Goal: Task Accomplishment & Management: Use online tool/utility

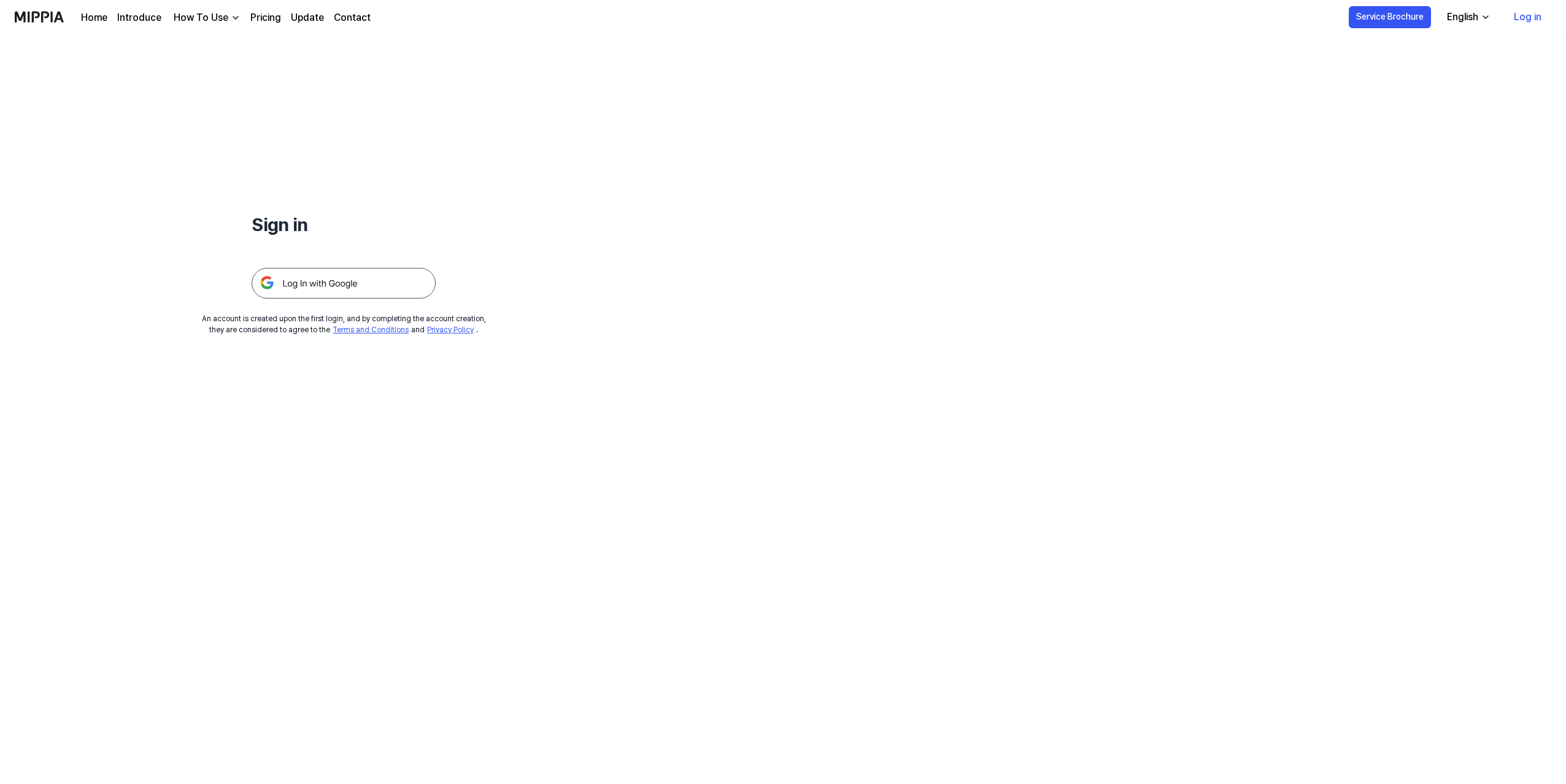
click at [373, 279] on img at bounding box center [344, 283] width 184 height 30
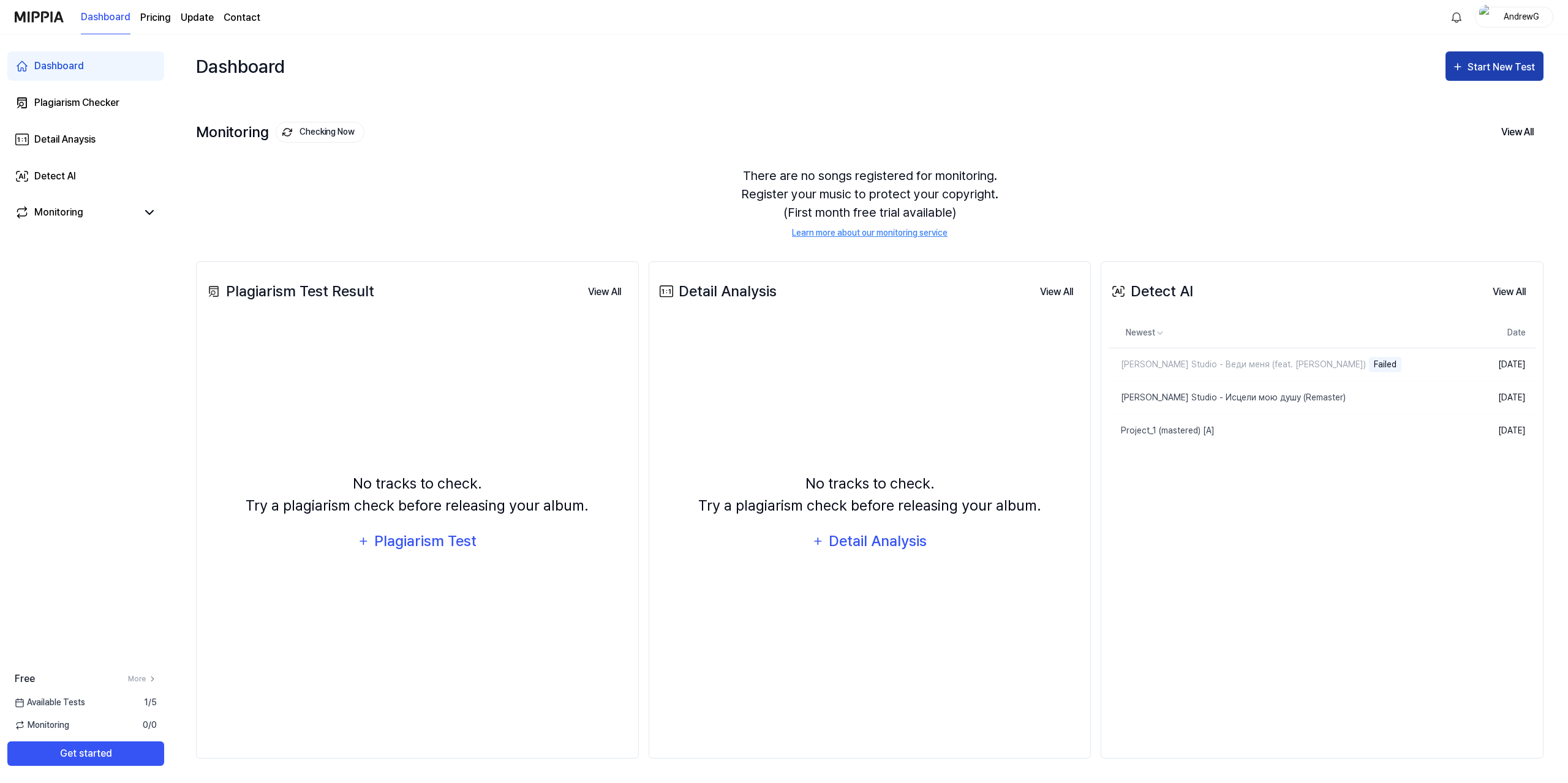
click at [1473, 70] on div "Start New Test" at bounding box center [1503, 68] width 70 height 16
click at [1440, 162] on div "Detect AI" at bounding box center [1479, 163] width 106 height 16
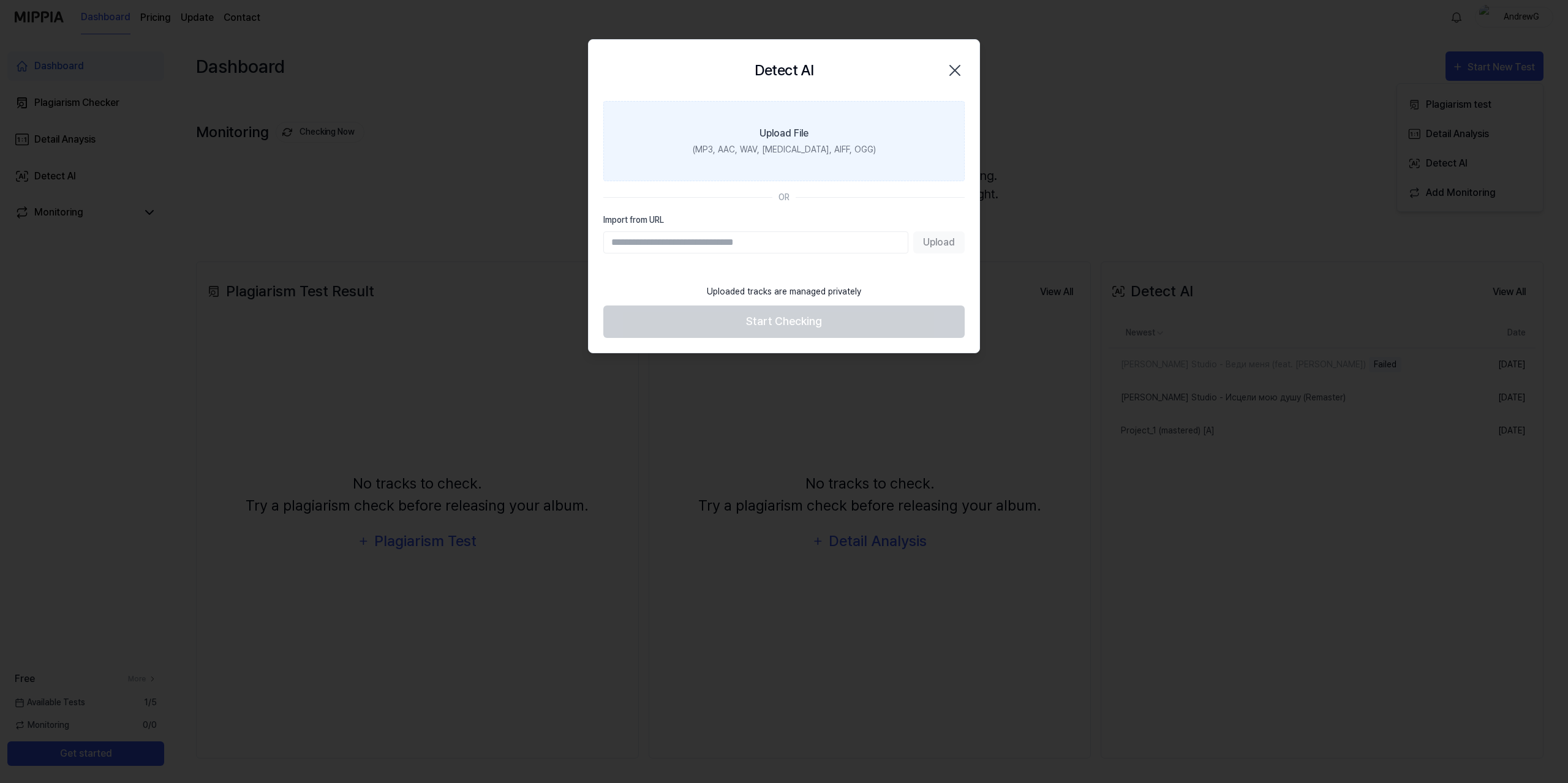
click at [795, 144] on div "(MP3, AAC, WAV, FLAC, AIFF, OGG)" at bounding box center [784, 150] width 183 height 12
click at [0, 0] on input "Upload File (MP3, AAC, WAV, FLAC, AIFF, OGG)" at bounding box center [0, 0] width 0 height 0
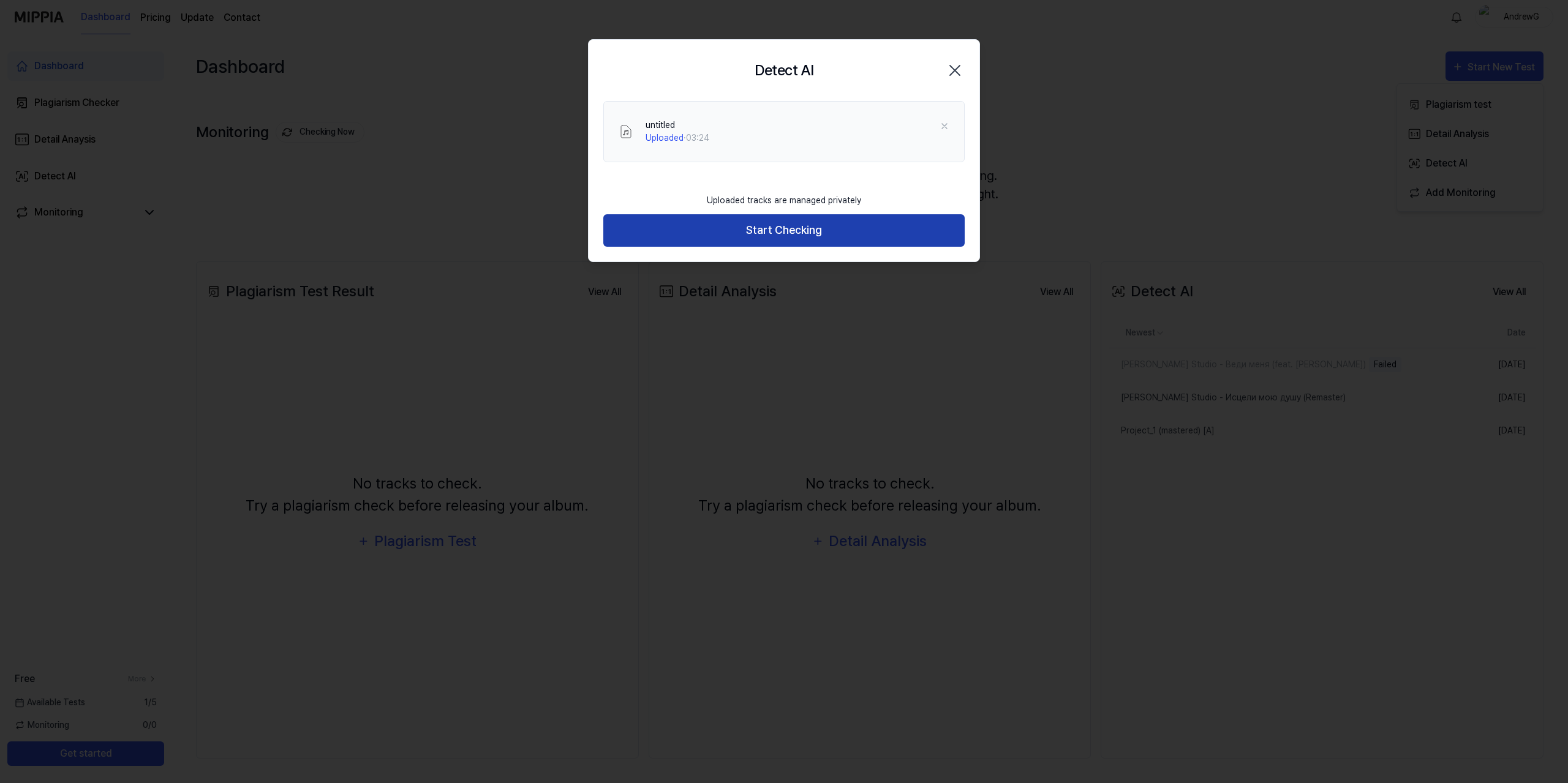
click at [735, 232] on button "Start Checking" at bounding box center [783, 230] width 361 height 32
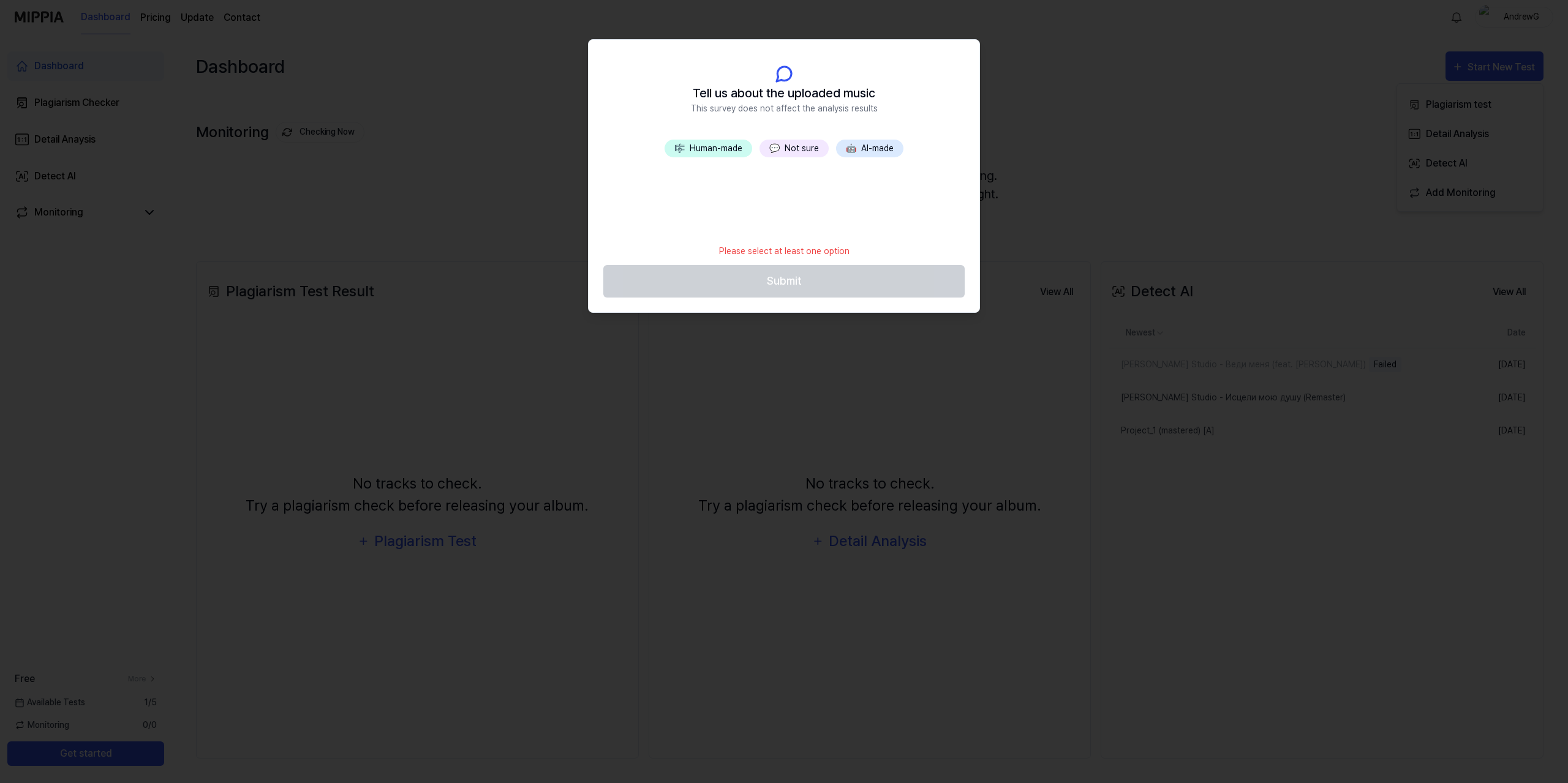
click at [778, 147] on span "💬" at bounding box center [775, 148] width 11 height 10
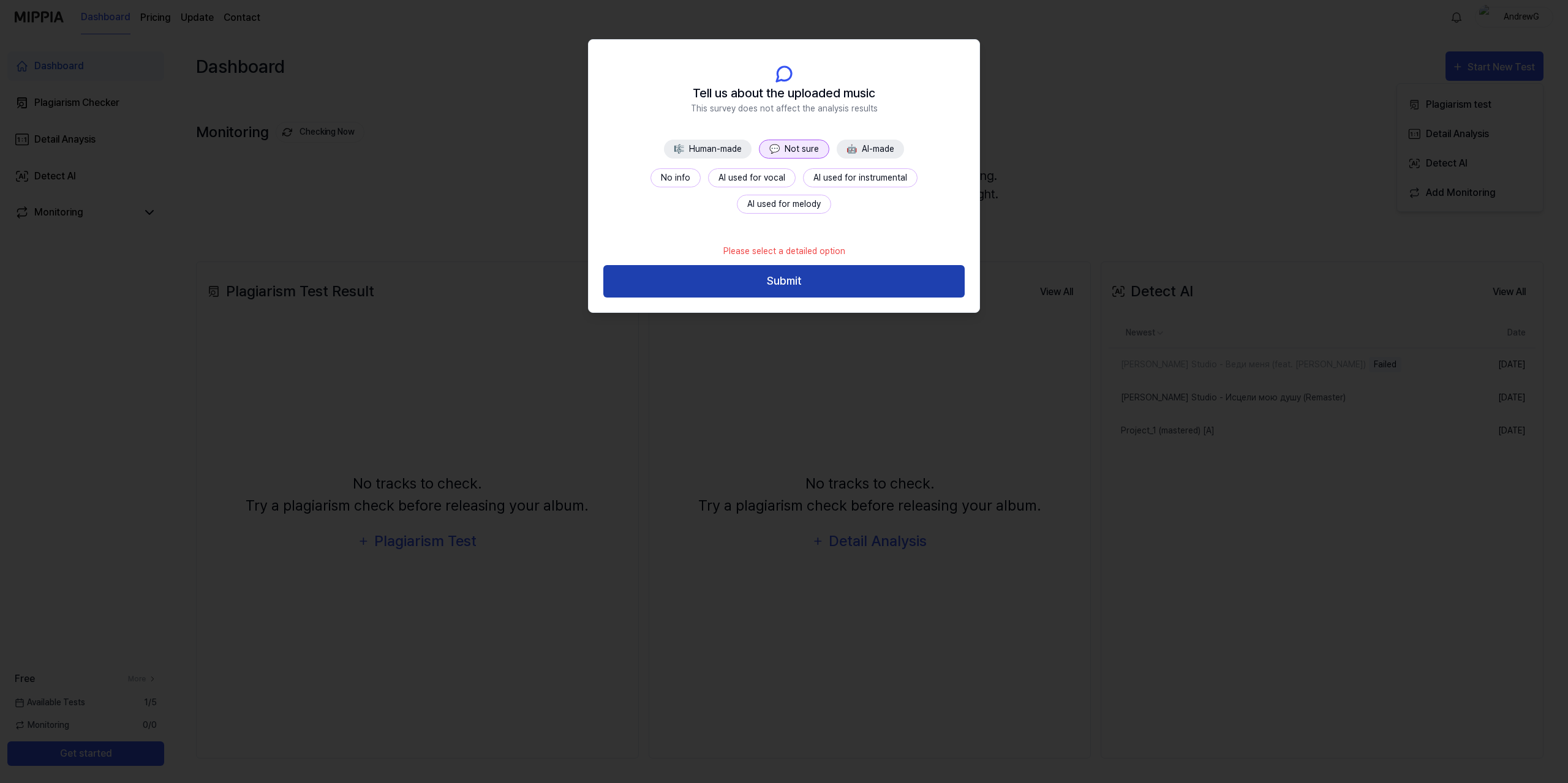
click at [826, 280] on button "Submit" at bounding box center [783, 281] width 361 height 32
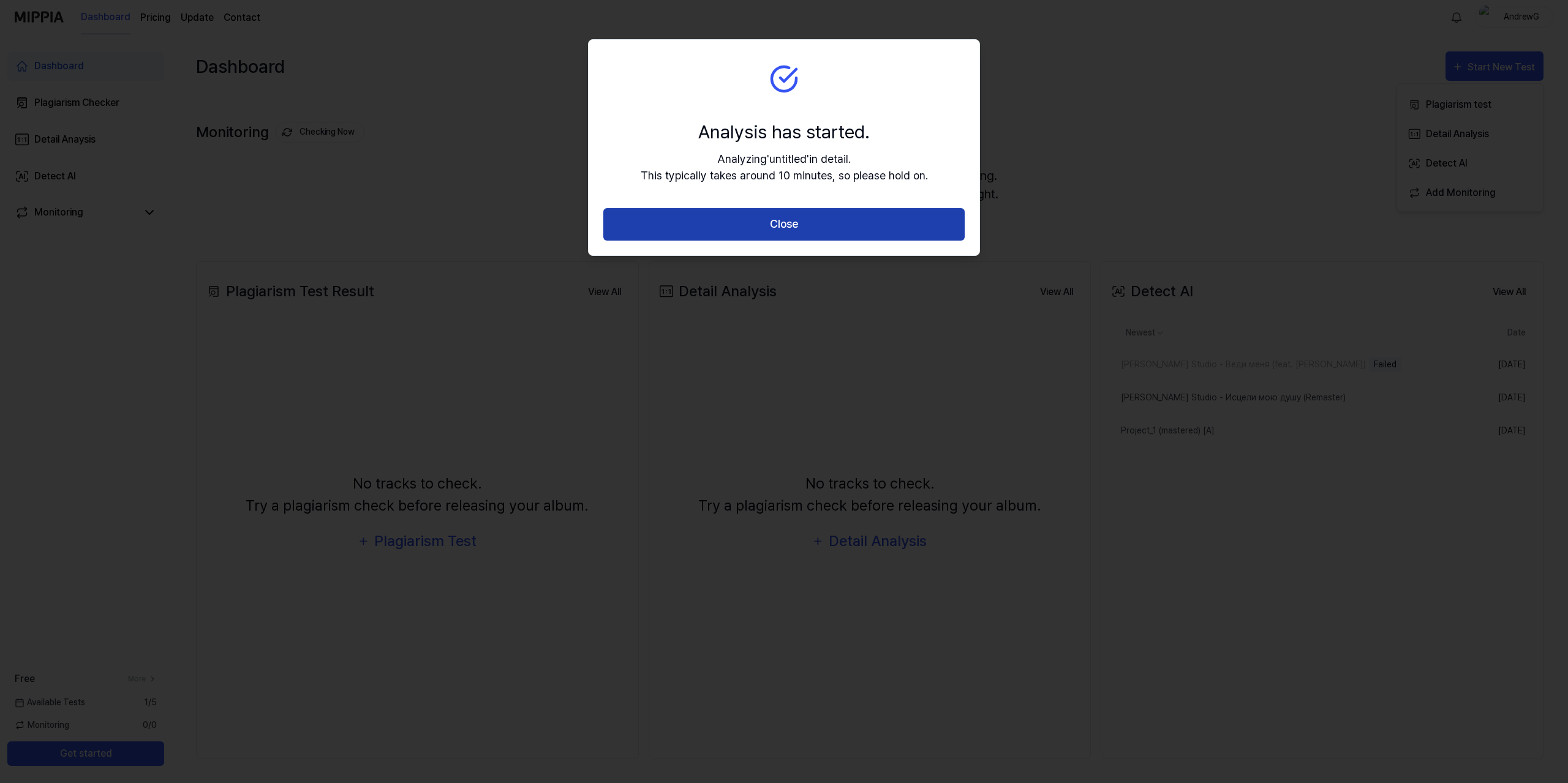
click at [799, 220] on button "Close" at bounding box center [783, 225] width 361 height 32
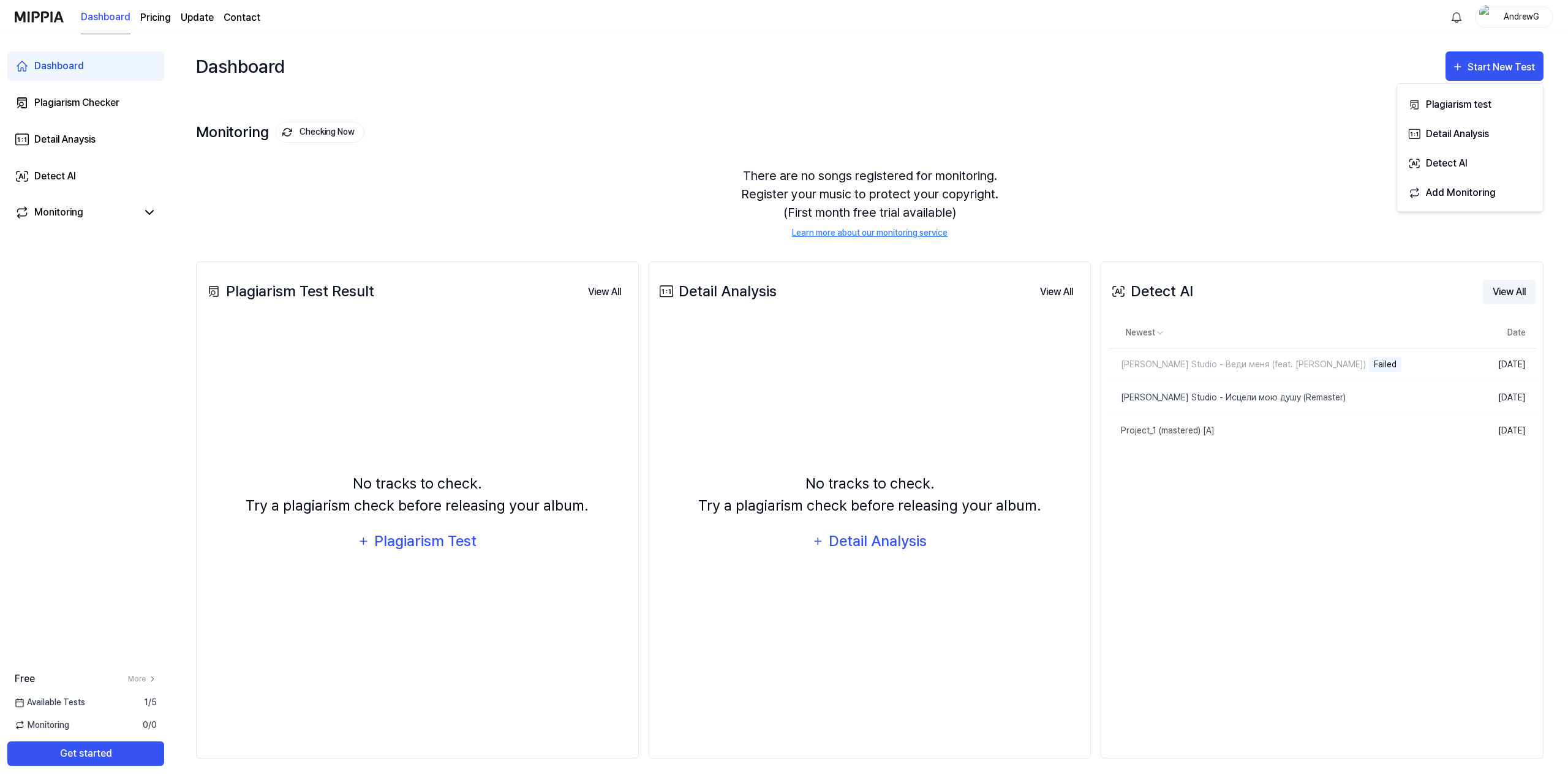
click at [1505, 292] on button "View All" at bounding box center [1509, 292] width 53 height 24
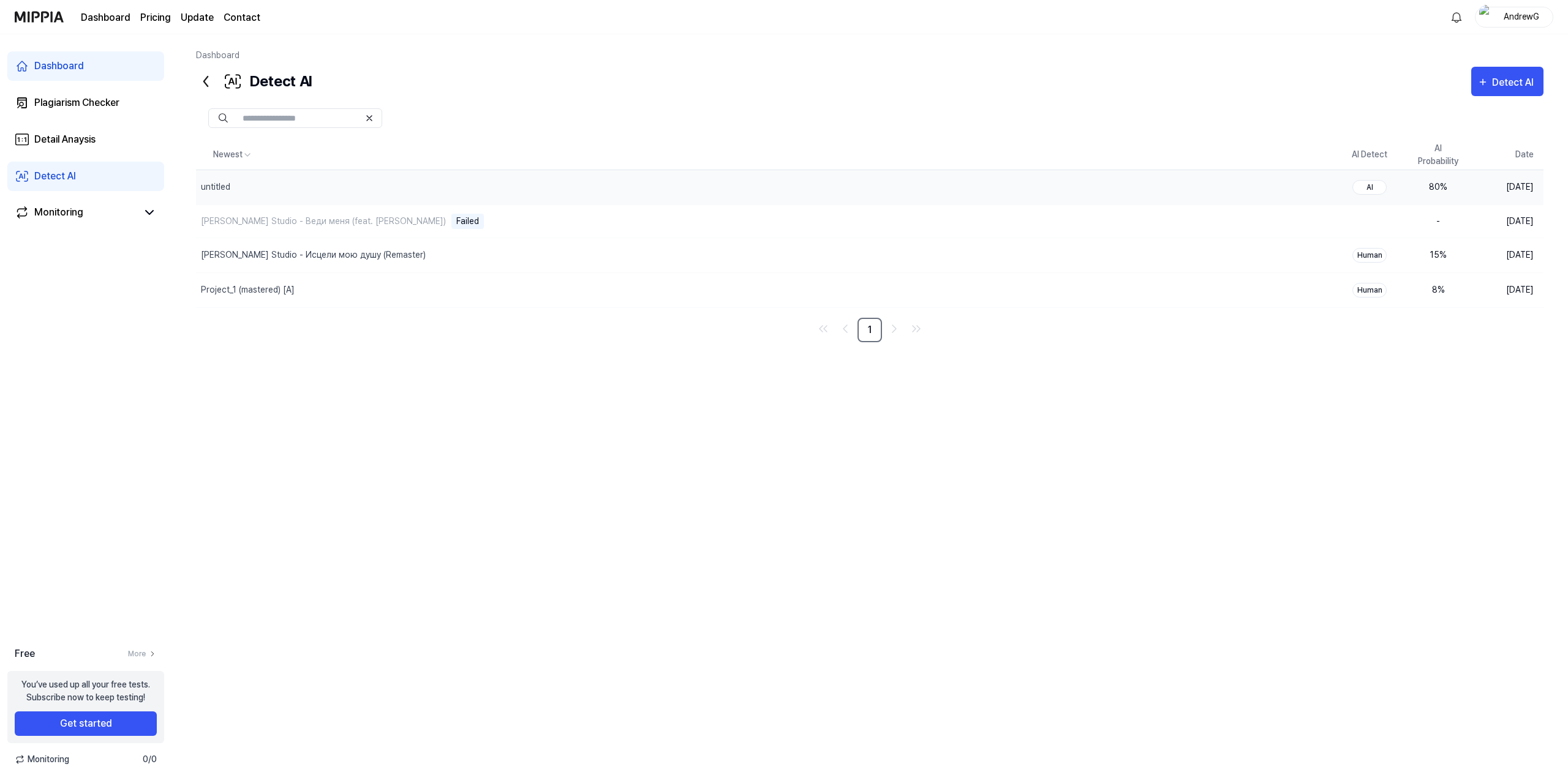
drag, startPoint x: 1428, startPoint y: 186, endPoint x: 1446, endPoint y: 195, distance: 20.1
click at [1446, 195] on td "80 %" at bounding box center [1438, 186] width 69 height 35
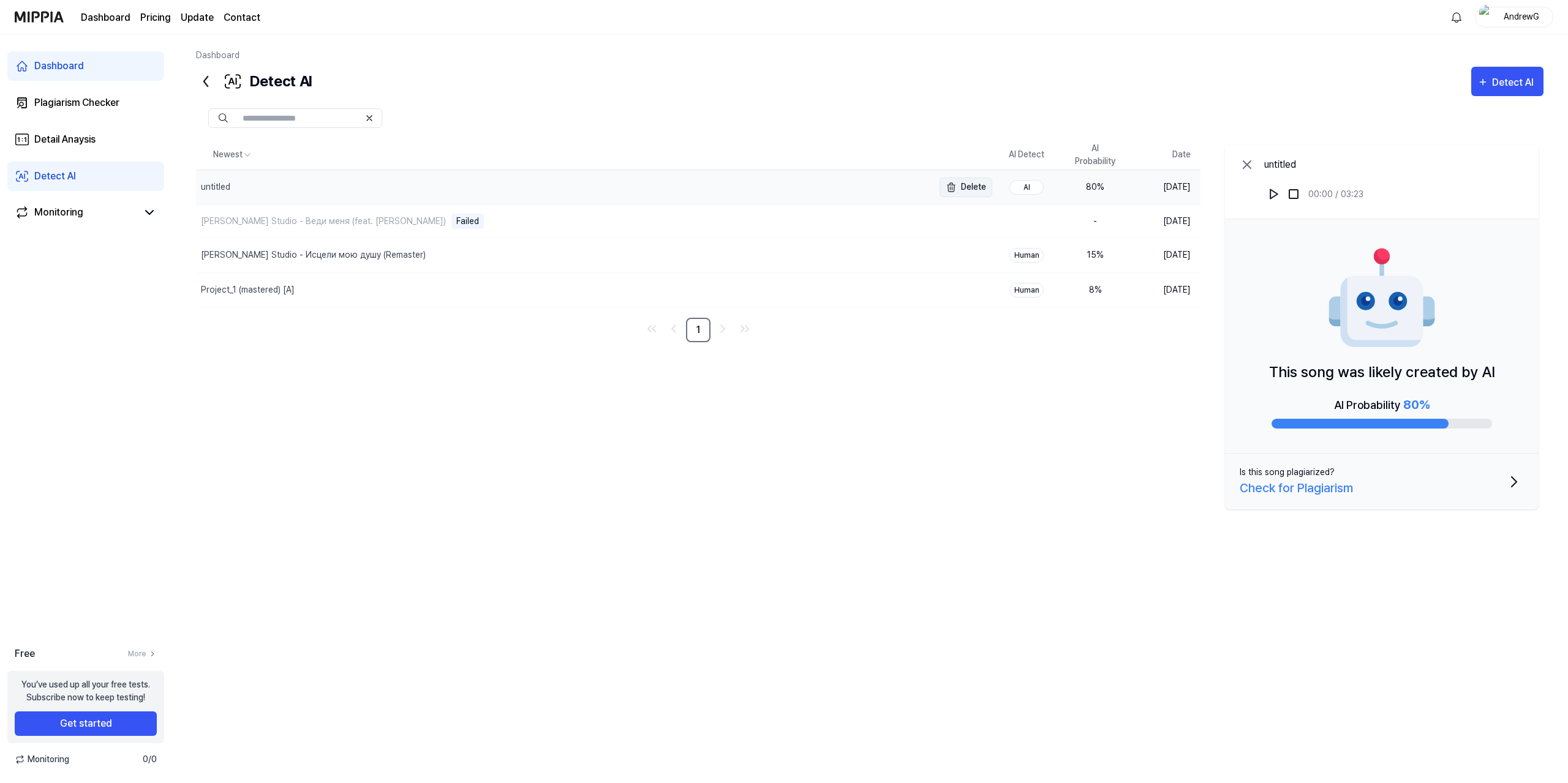
click at [970, 185] on button "Delete" at bounding box center [966, 187] width 53 height 20
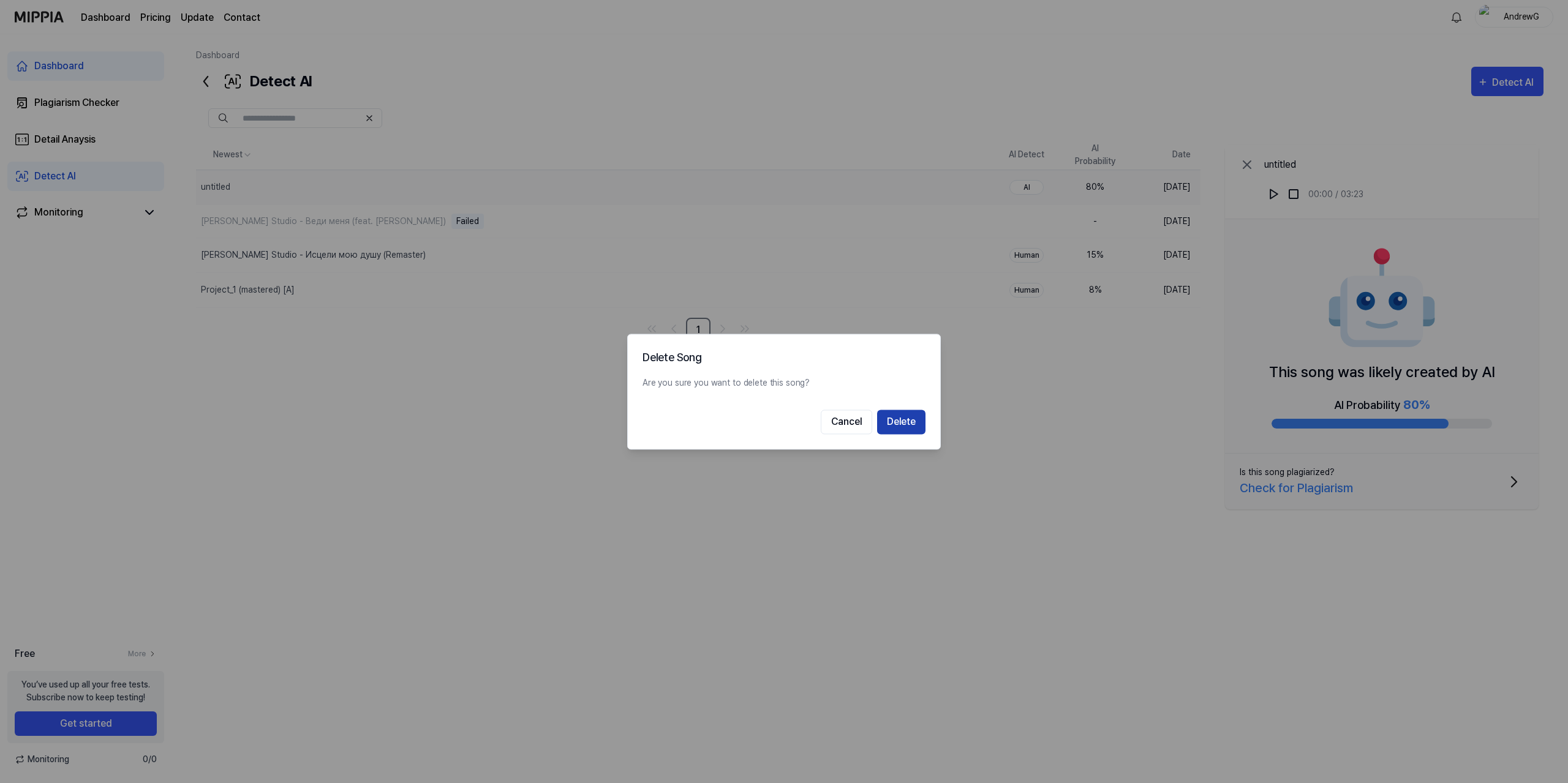
click at [900, 426] on button "Delete" at bounding box center [901, 421] width 48 height 24
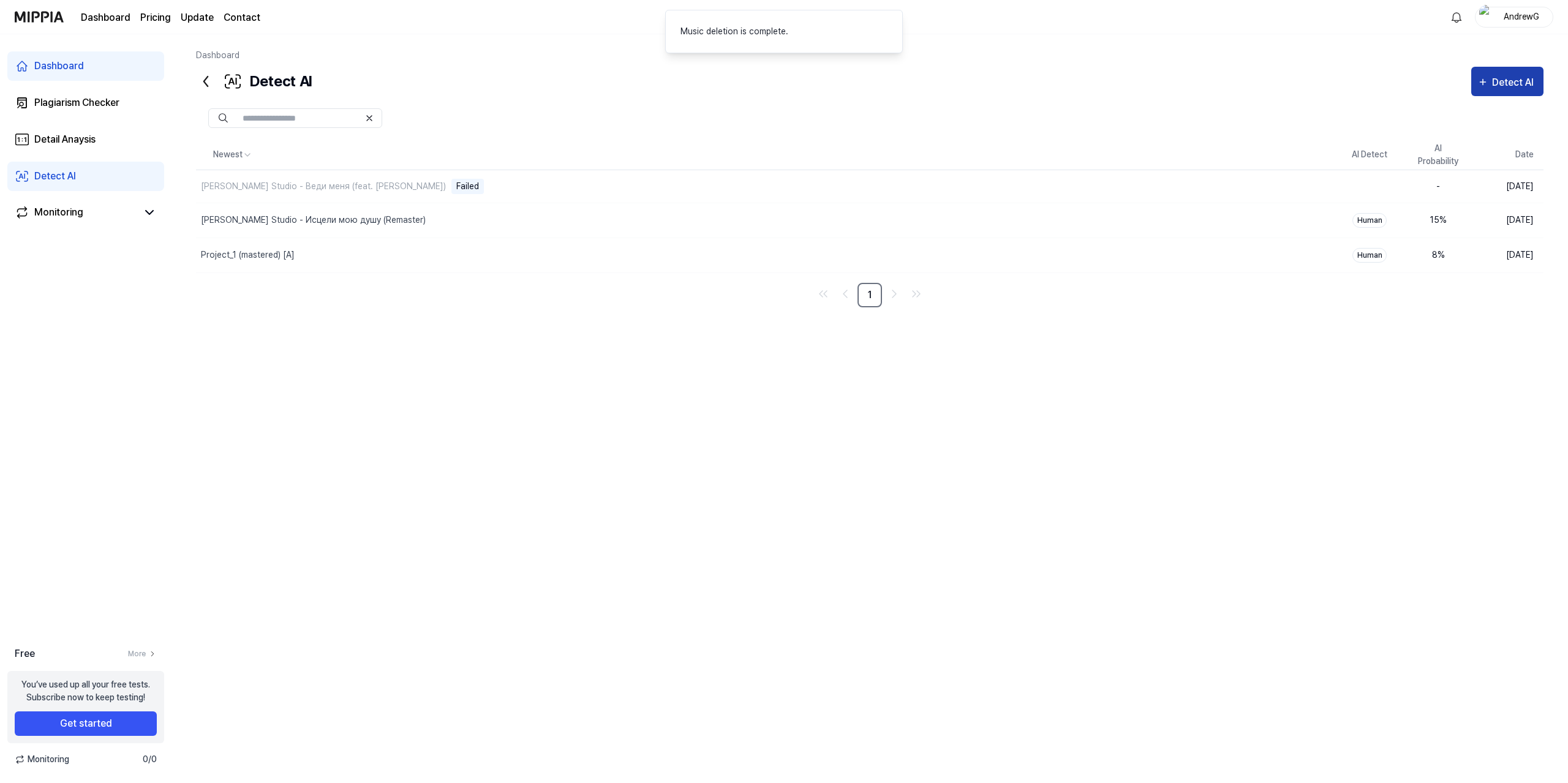
click at [1511, 87] on div "Detect AI" at bounding box center [1514, 83] width 45 height 16
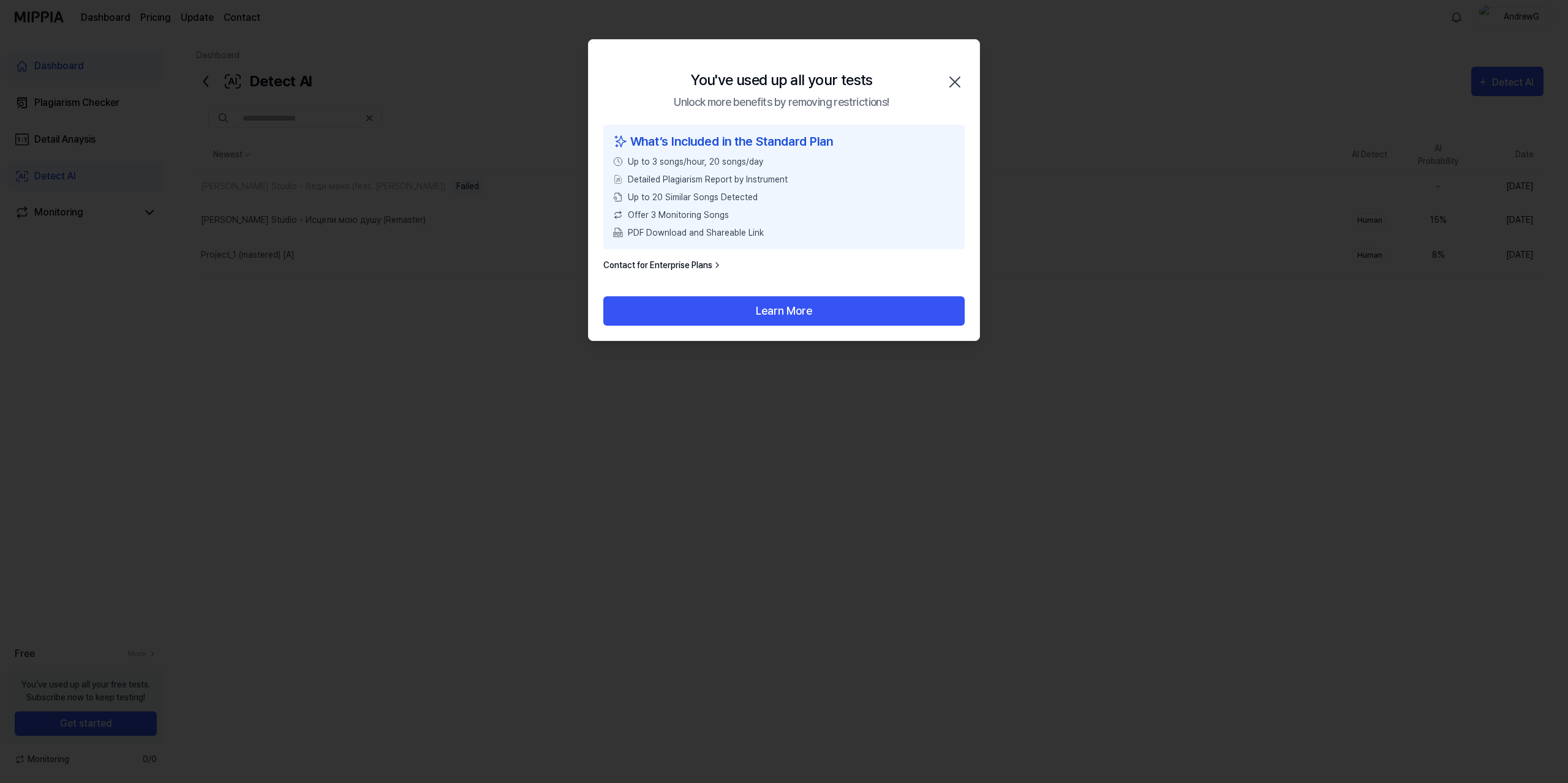
click at [956, 78] on icon "button" at bounding box center [955, 82] width 20 height 20
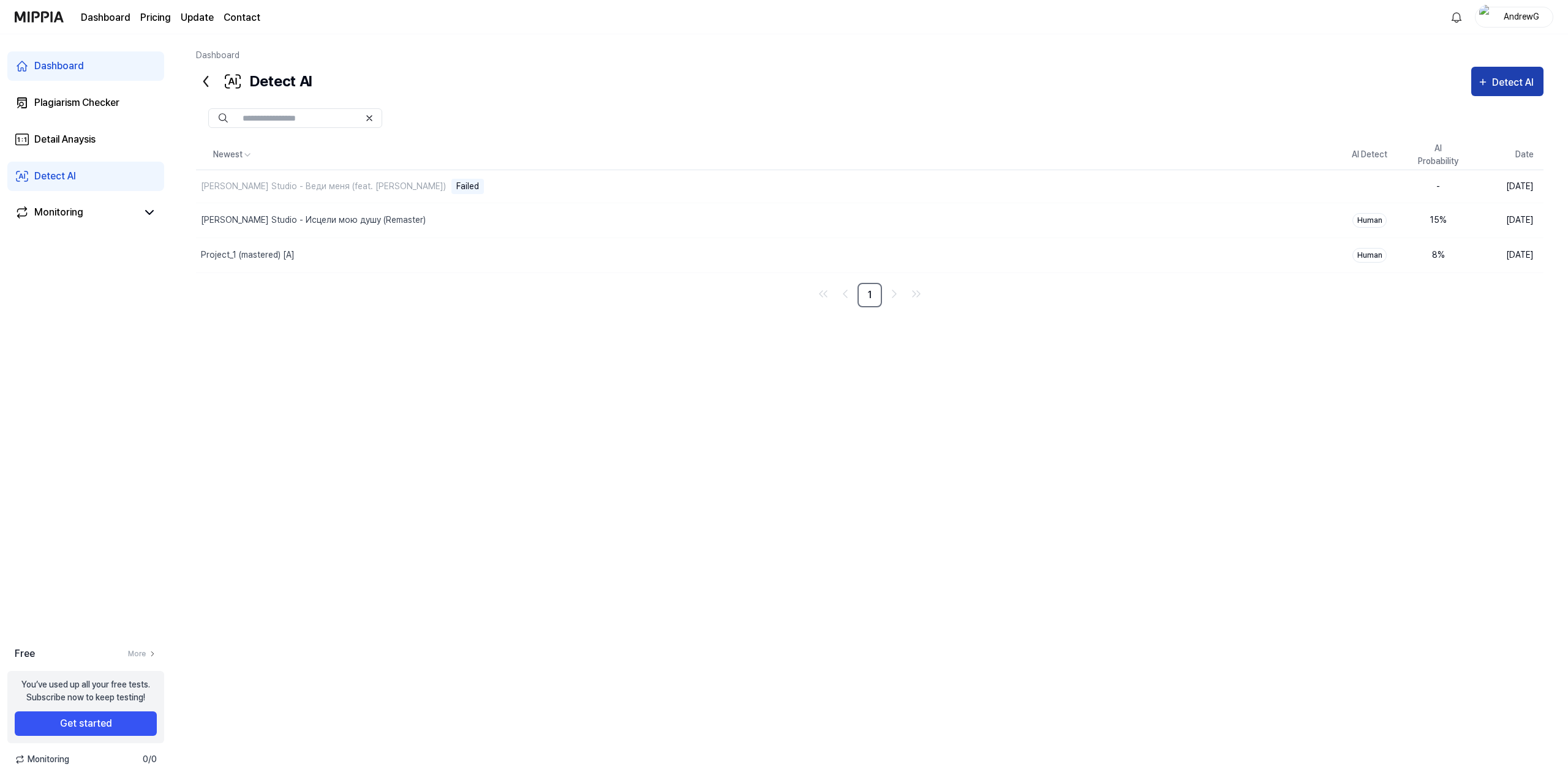
click at [1497, 84] on div "Detect AI" at bounding box center [1514, 83] width 45 height 16
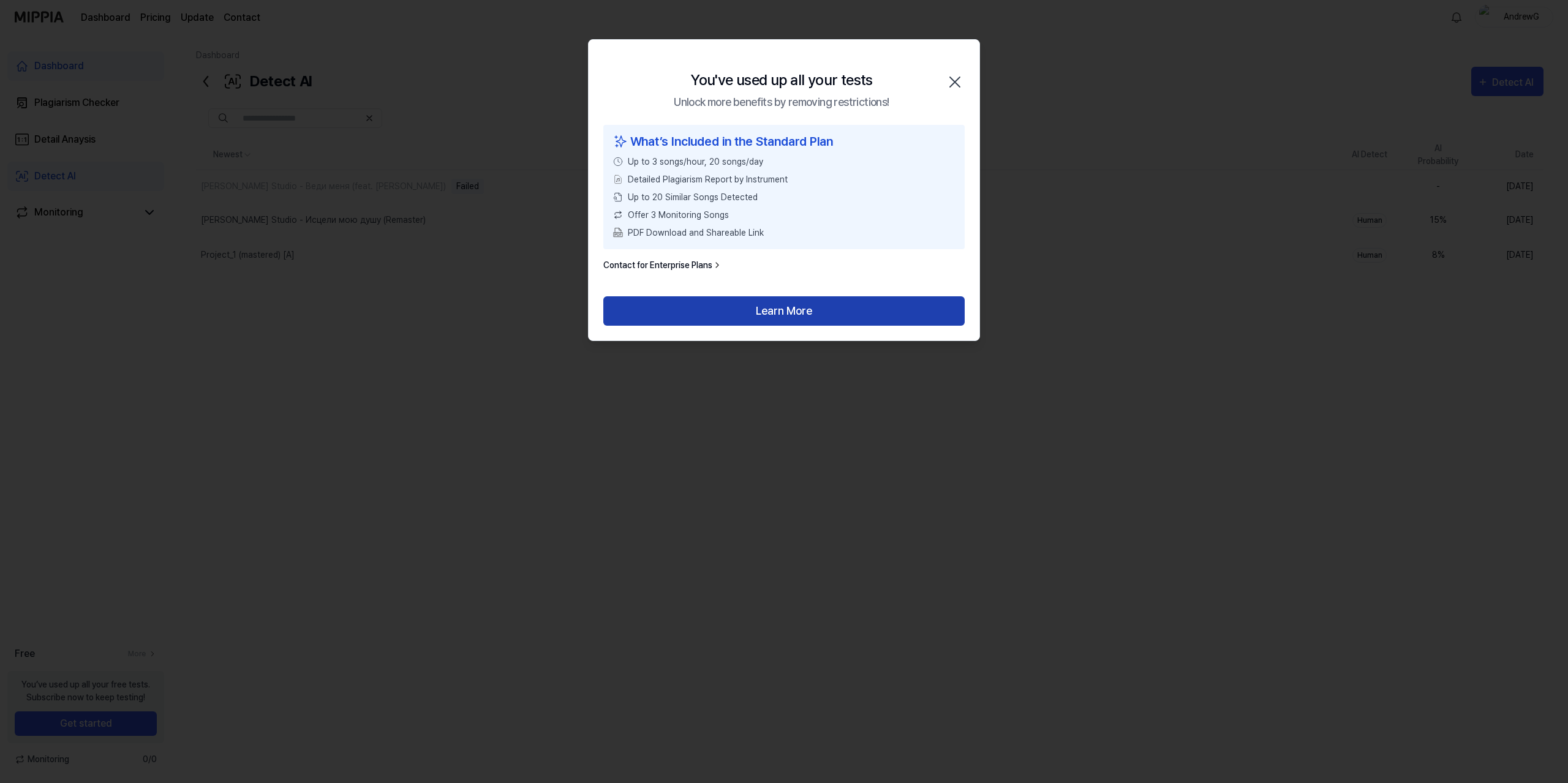
click at [833, 302] on button "Learn More" at bounding box center [783, 310] width 361 height 29
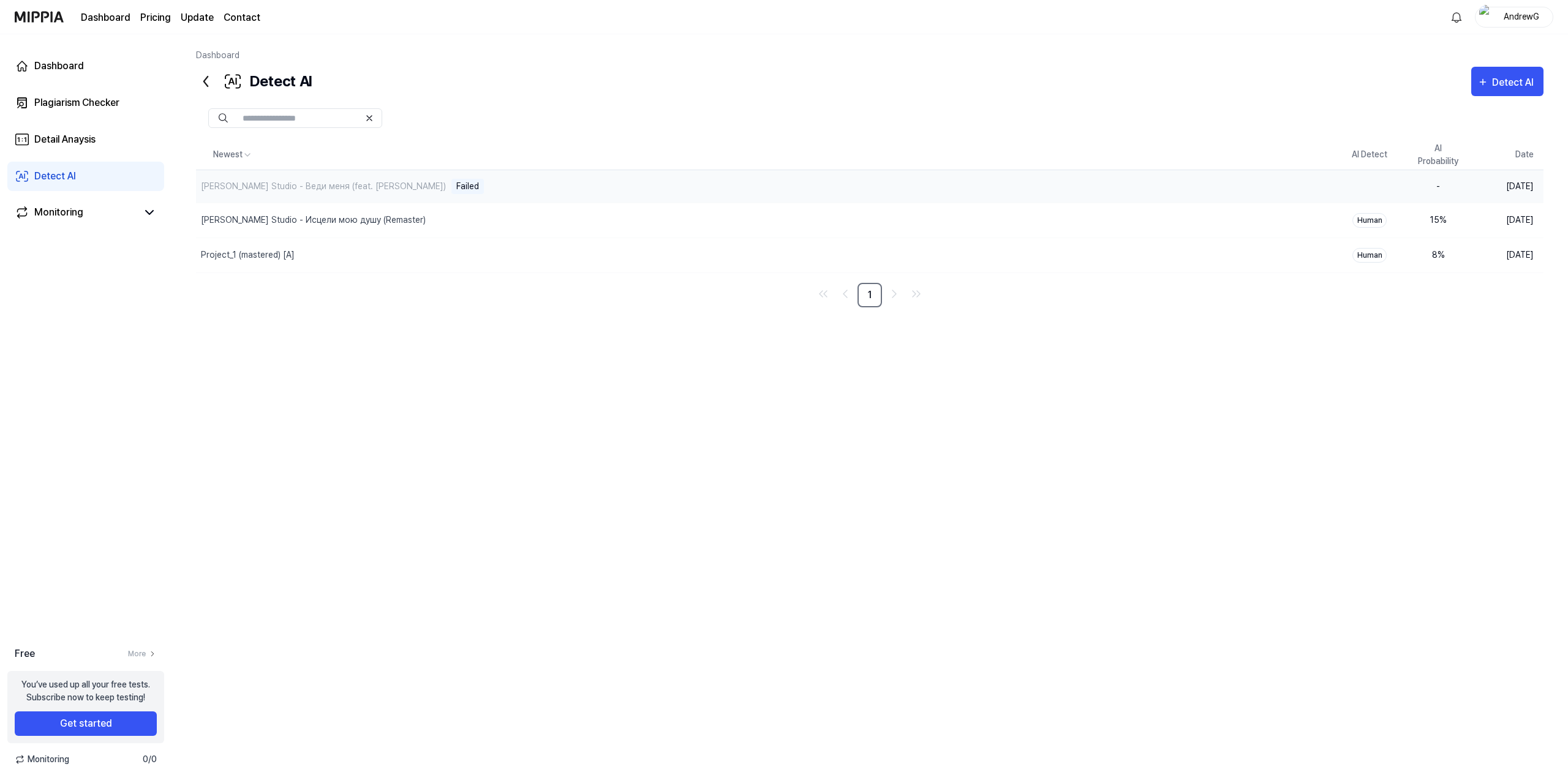
click at [1427, 183] on td "-" at bounding box center [1438, 185] width 69 height 33
click at [1304, 183] on button "Delete" at bounding box center [1308, 186] width 54 height 20
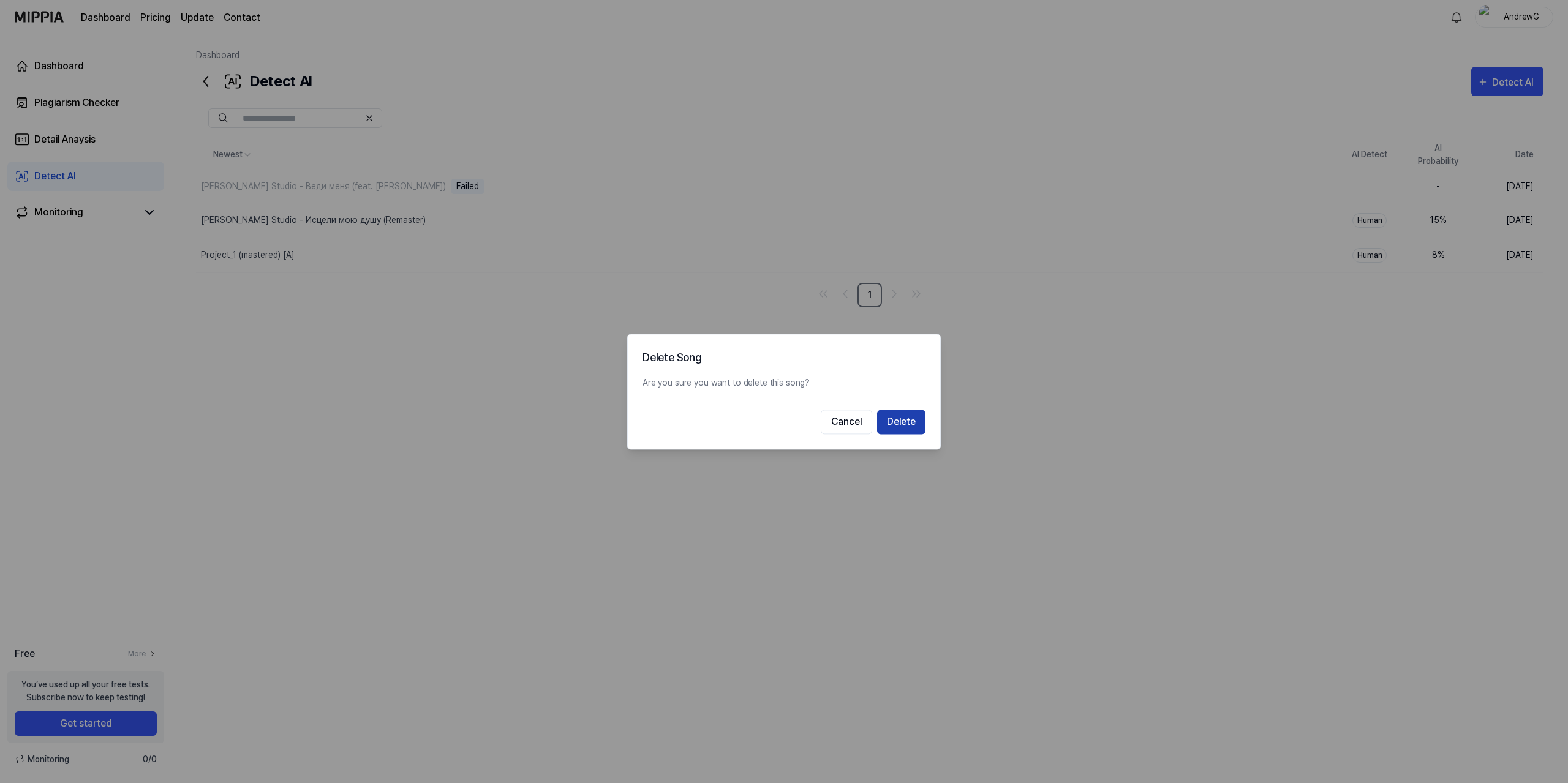
click at [899, 424] on button "Delete" at bounding box center [901, 421] width 48 height 24
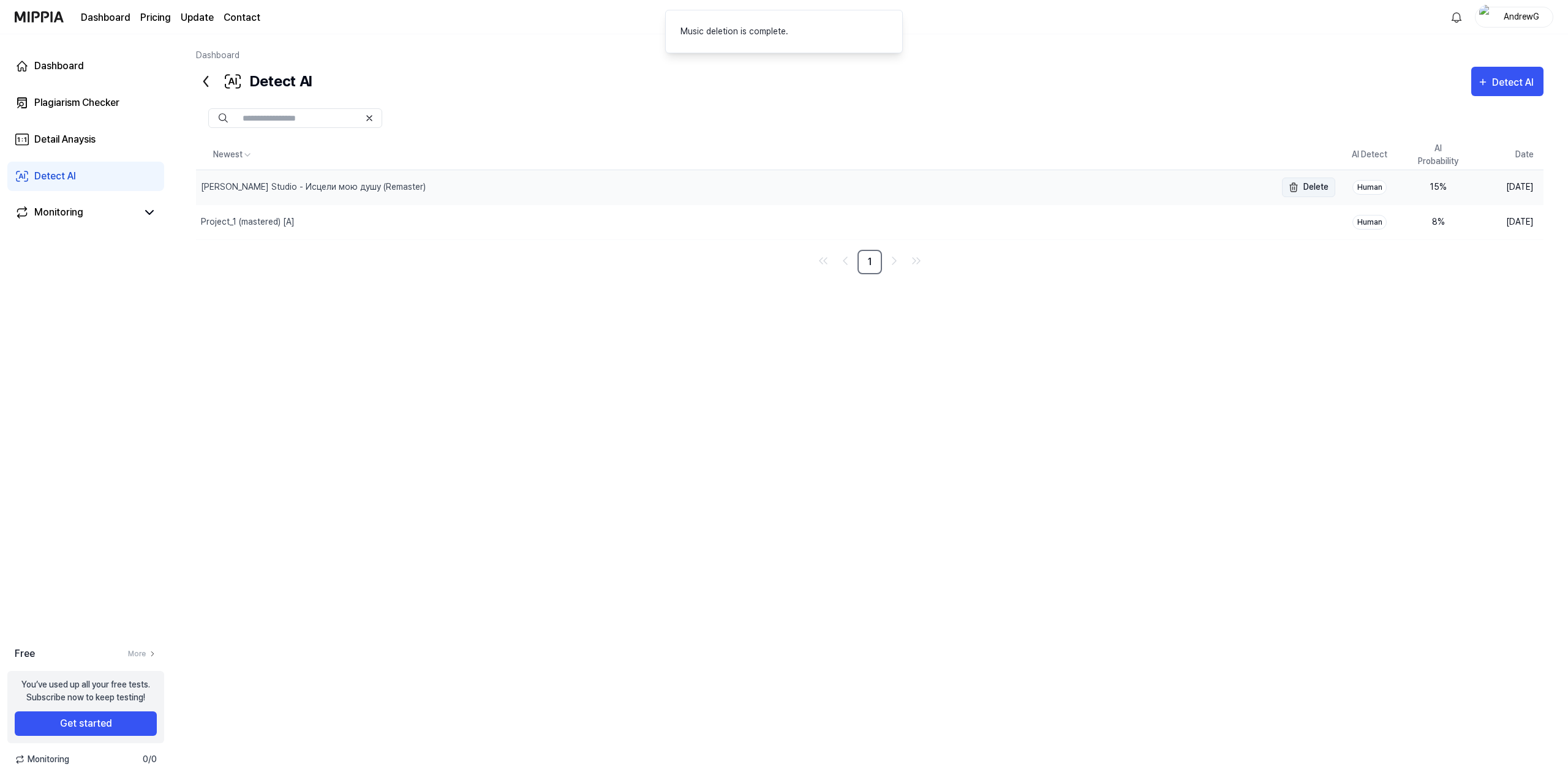
click at [1317, 188] on button "Delete" at bounding box center [1308, 187] width 54 height 20
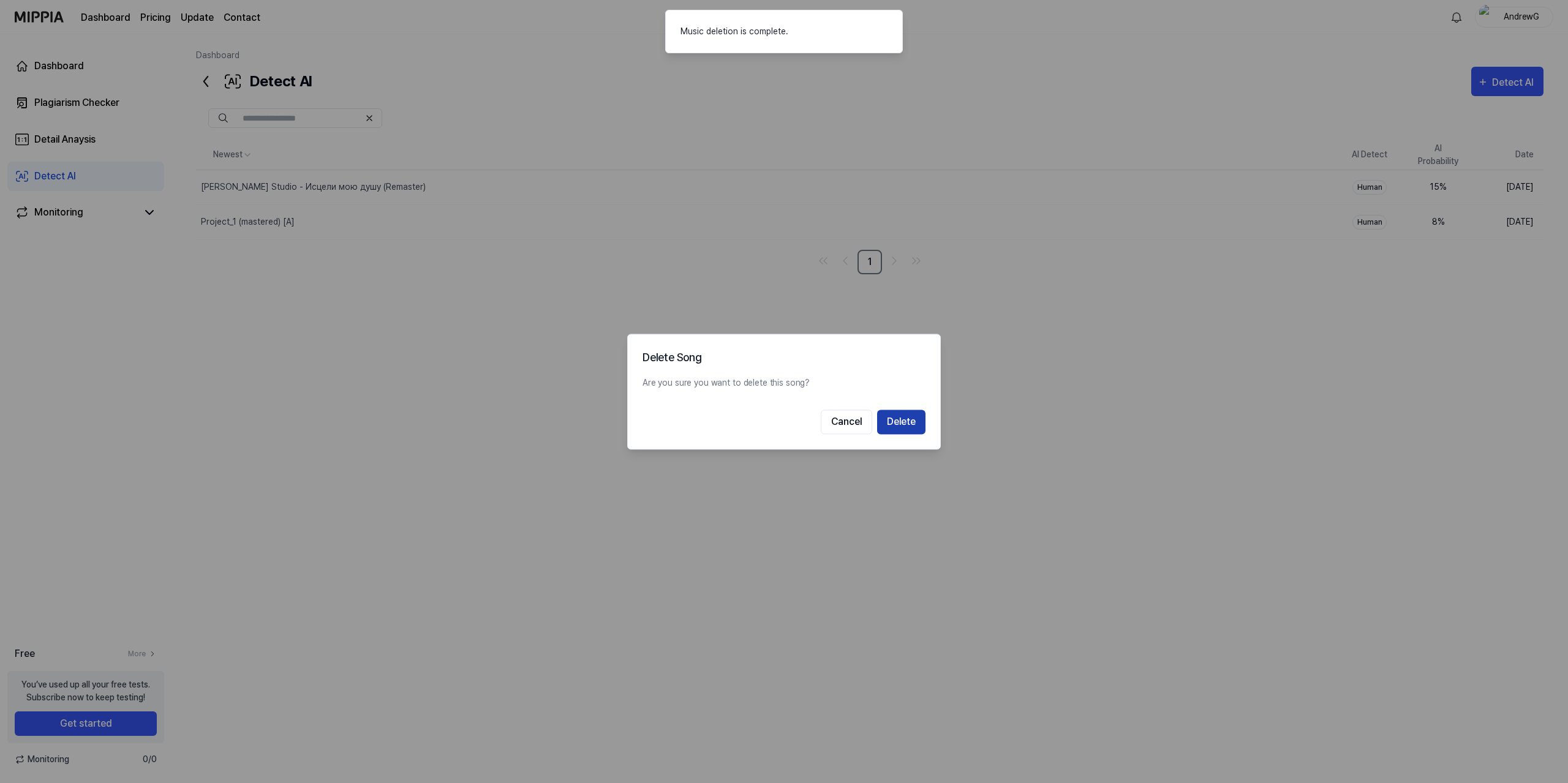
drag, startPoint x: 879, startPoint y: 425, endPoint x: 895, endPoint y: 421, distance: 16.5
click at [883, 424] on button "Delete" at bounding box center [901, 421] width 48 height 24
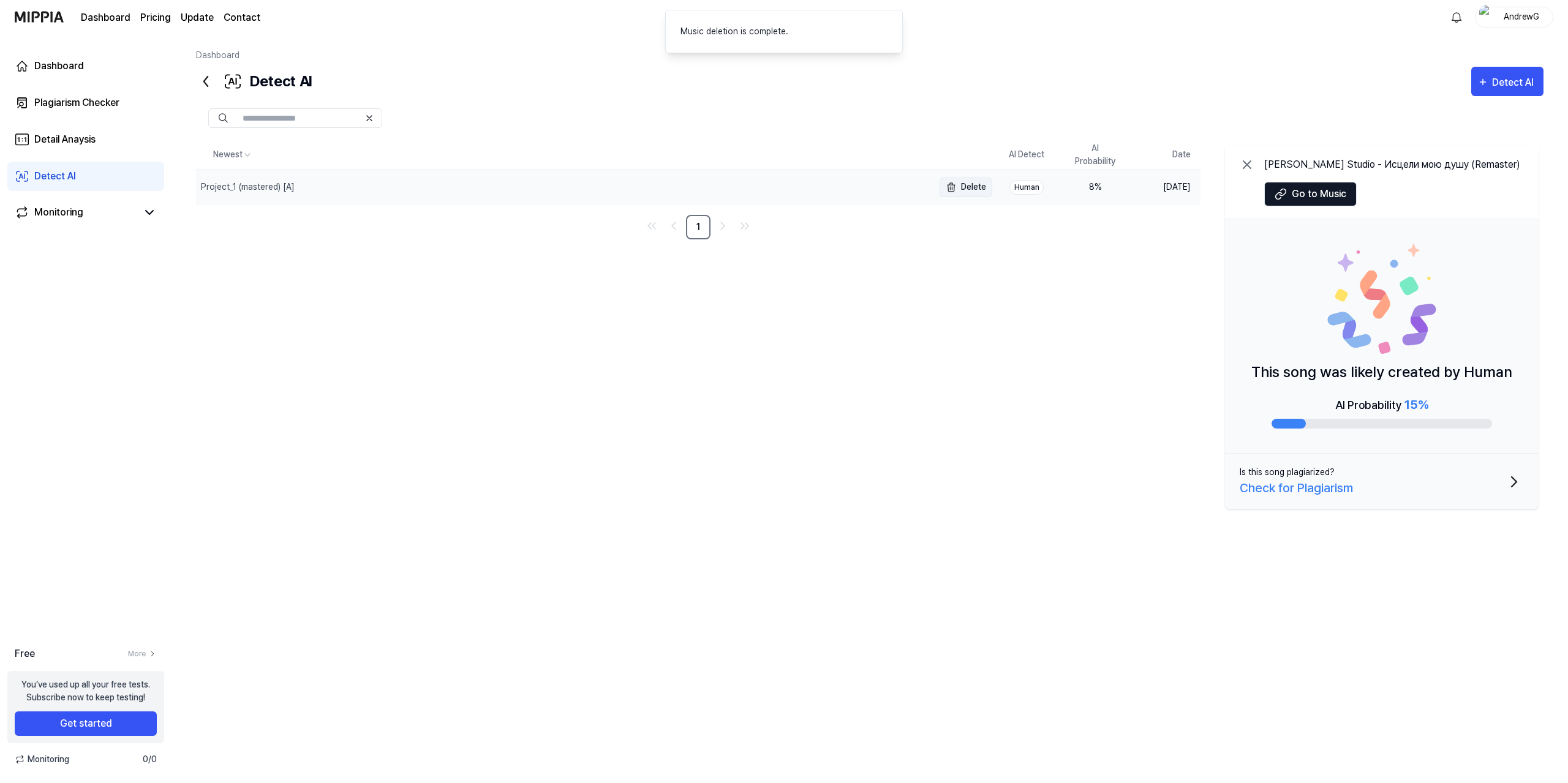
click at [976, 189] on button "Delete" at bounding box center [966, 187] width 53 height 20
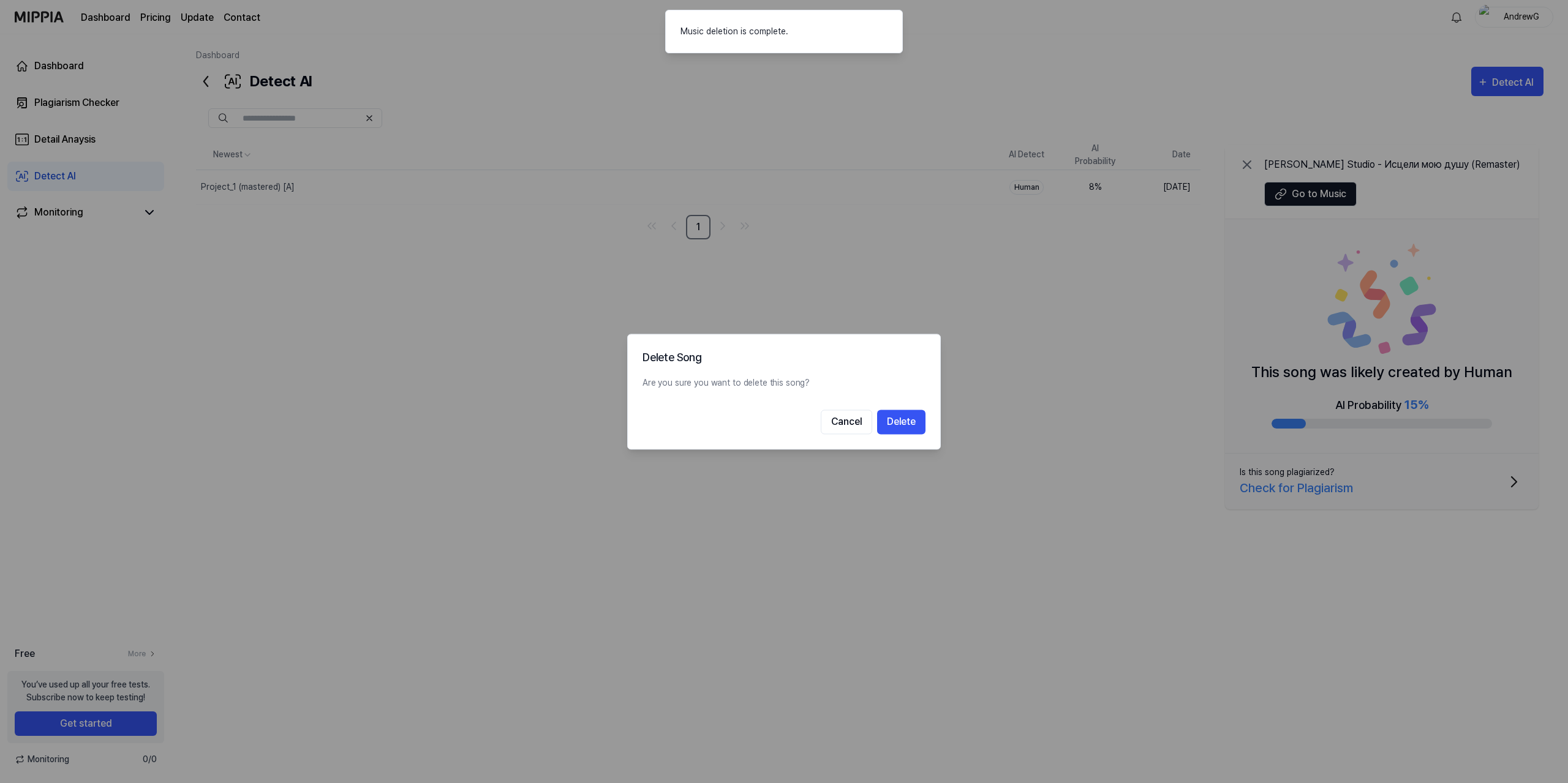
drag, startPoint x: 901, startPoint y: 421, endPoint x: 872, endPoint y: 409, distance: 31.4
click at [900, 421] on button "Delete" at bounding box center [901, 421] width 48 height 24
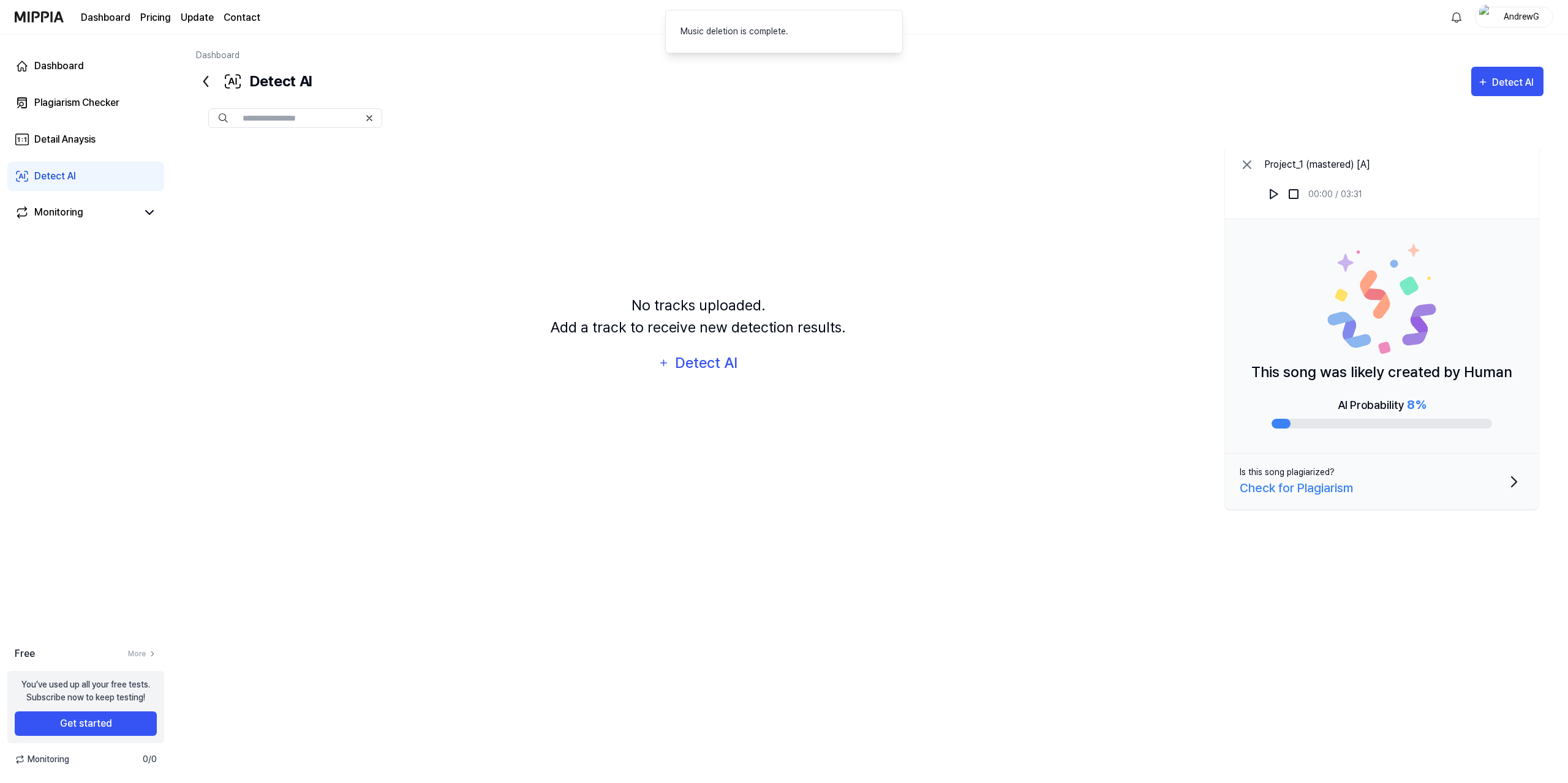
drag, startPoint x: 983, startPoint y: 167, endPoint x: 1011, endPoint y: 169, distance: 28.1
click at [985, 168] on div "No tracks uploaded. Add a track to receive new detection results. Detect AI" at bounding box center [698, 336] width 1004 height 392
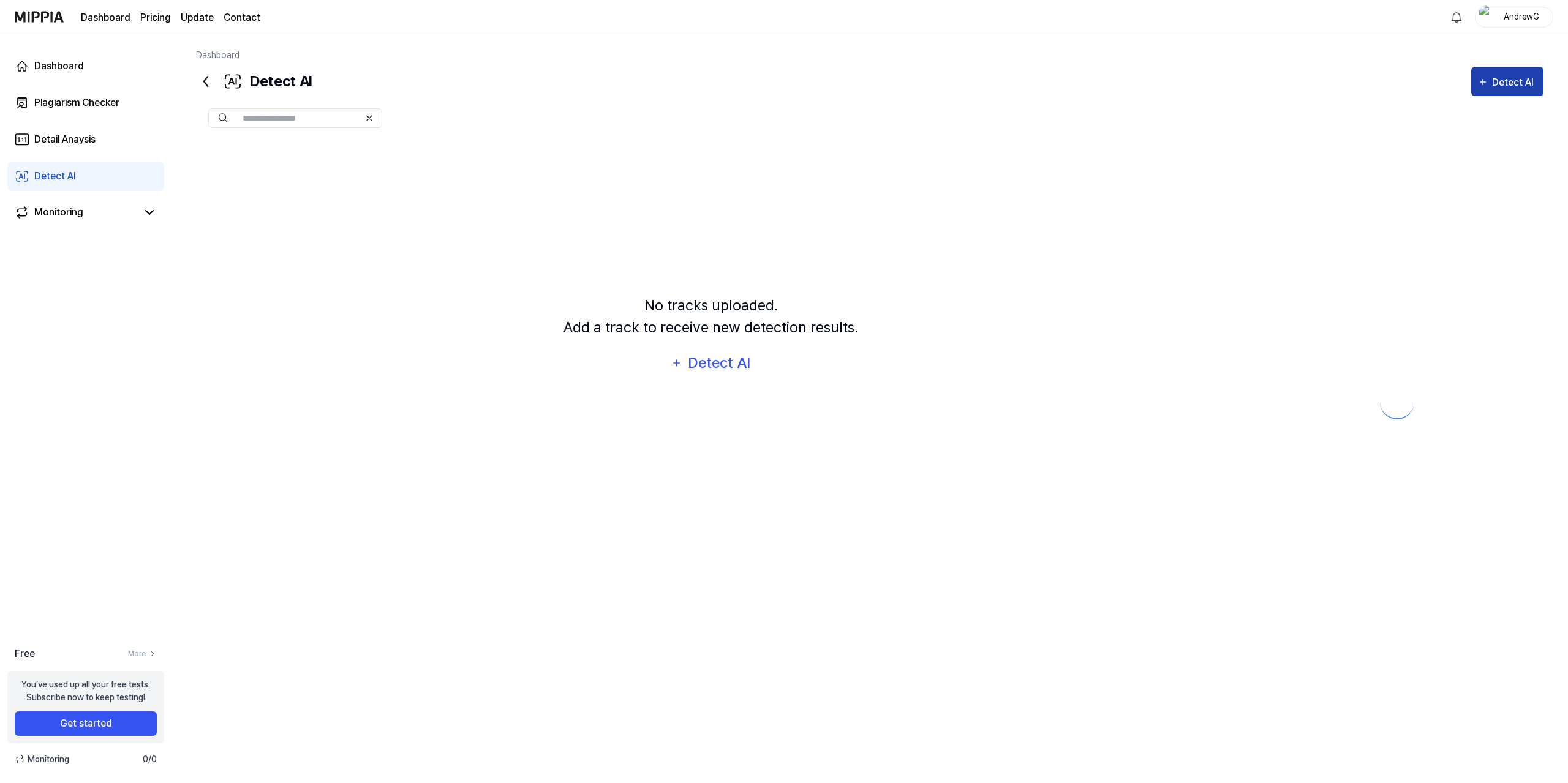
click at [1492, 85] on div "Detect AI" at bounding box center [1514, 83] width 45 height 16
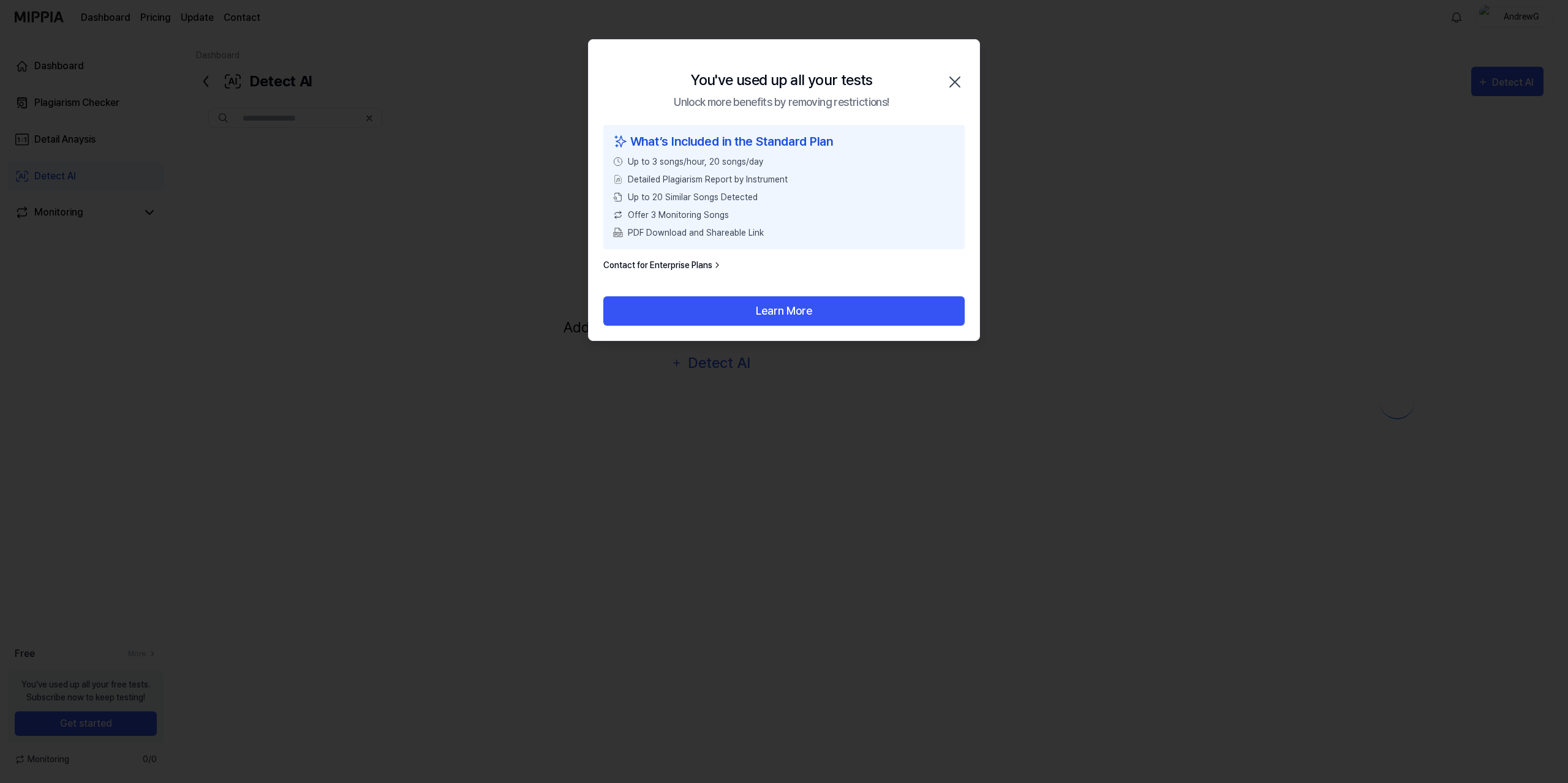
click at [959, 79] on icon "button" at bounding box center [955, 82] width 20 height 20
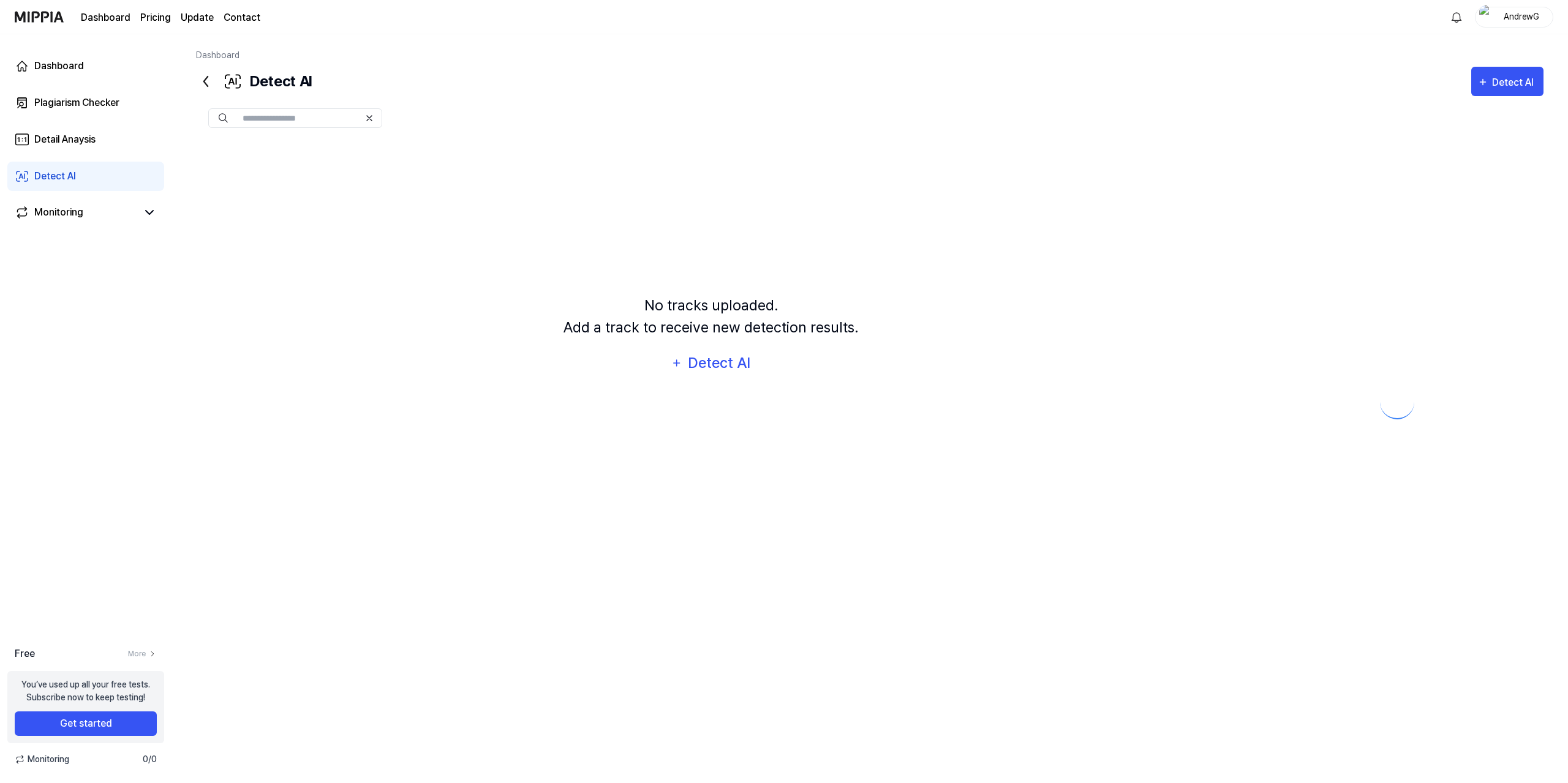
click at [199, 71] on div "Dashboard Detect AI Detect AI Plagiarism Checker Detail Analysis Detect AI No t…" at bounding box center [870, 408] width 1397 height 749
click at [206, 78] on icon at bounding box center [206, 81] width 4 height 10
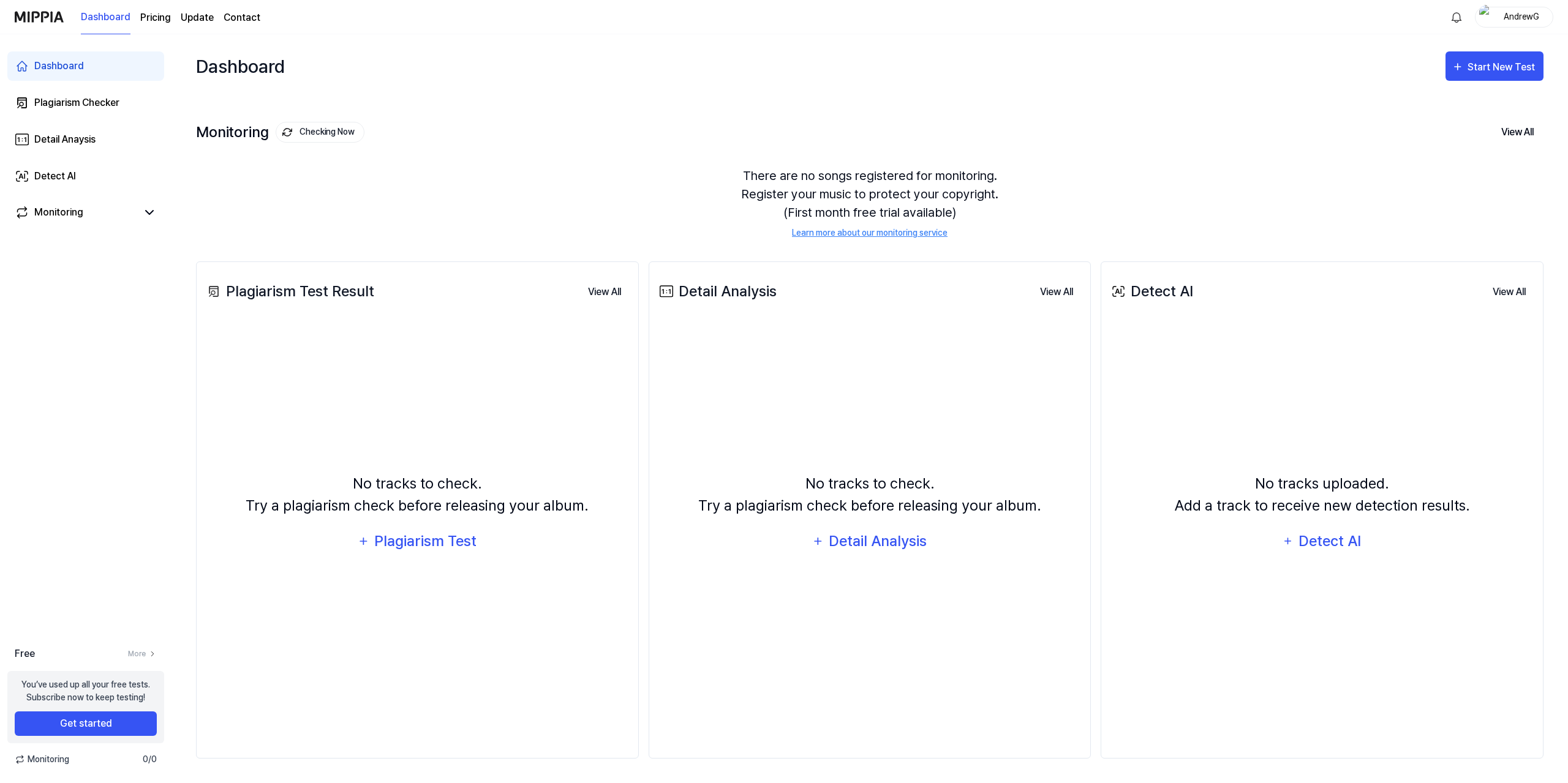
click at [276, 293] on div "Plagiarism Test Result" at bounding box center [289, 292] width 170 height 22
drag, startPoint x: 257, startPoint y: 296, endPoint x: 292, endPoint y: 300, distance: 35.2
click at [286, 300] on div "Plagiarism Test Result" at bounding box center [289, 292] width 170 height 22
click at [300, 299] on div "Plagiarism Test Result" at bounding box center [289, 292] width 170 height 22
click at [230, 298] on div "Plagiarism Test Result" at bounding box center [289, 292] width 170 height 22
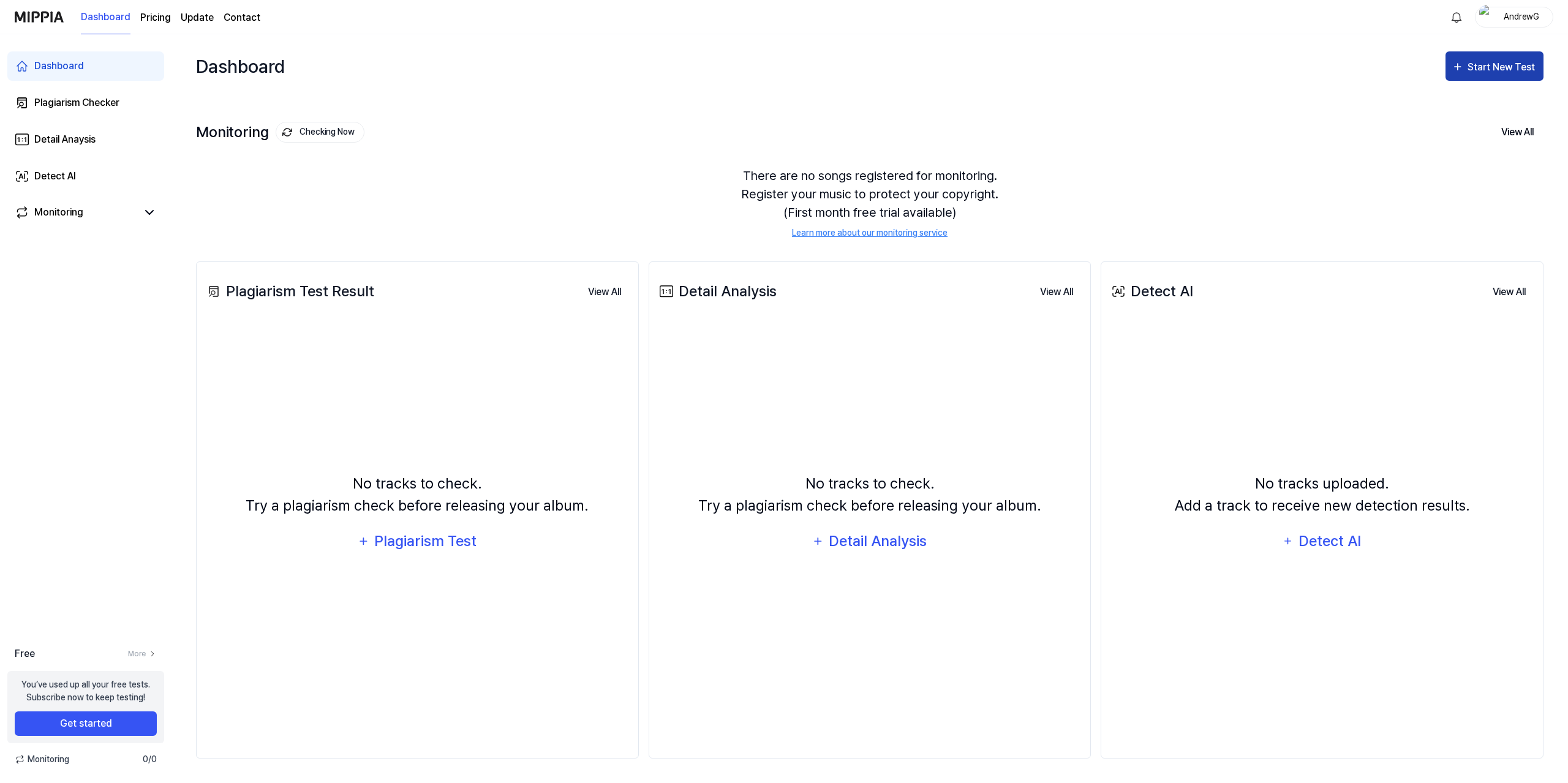
click at [1467, 65] on div "Start New Test" at bounding box center [1495, 68] width 86 height 16
click at [1461, 101] on div "Plagiarism test" at bounding box center [1479, 105] width 106 height 16
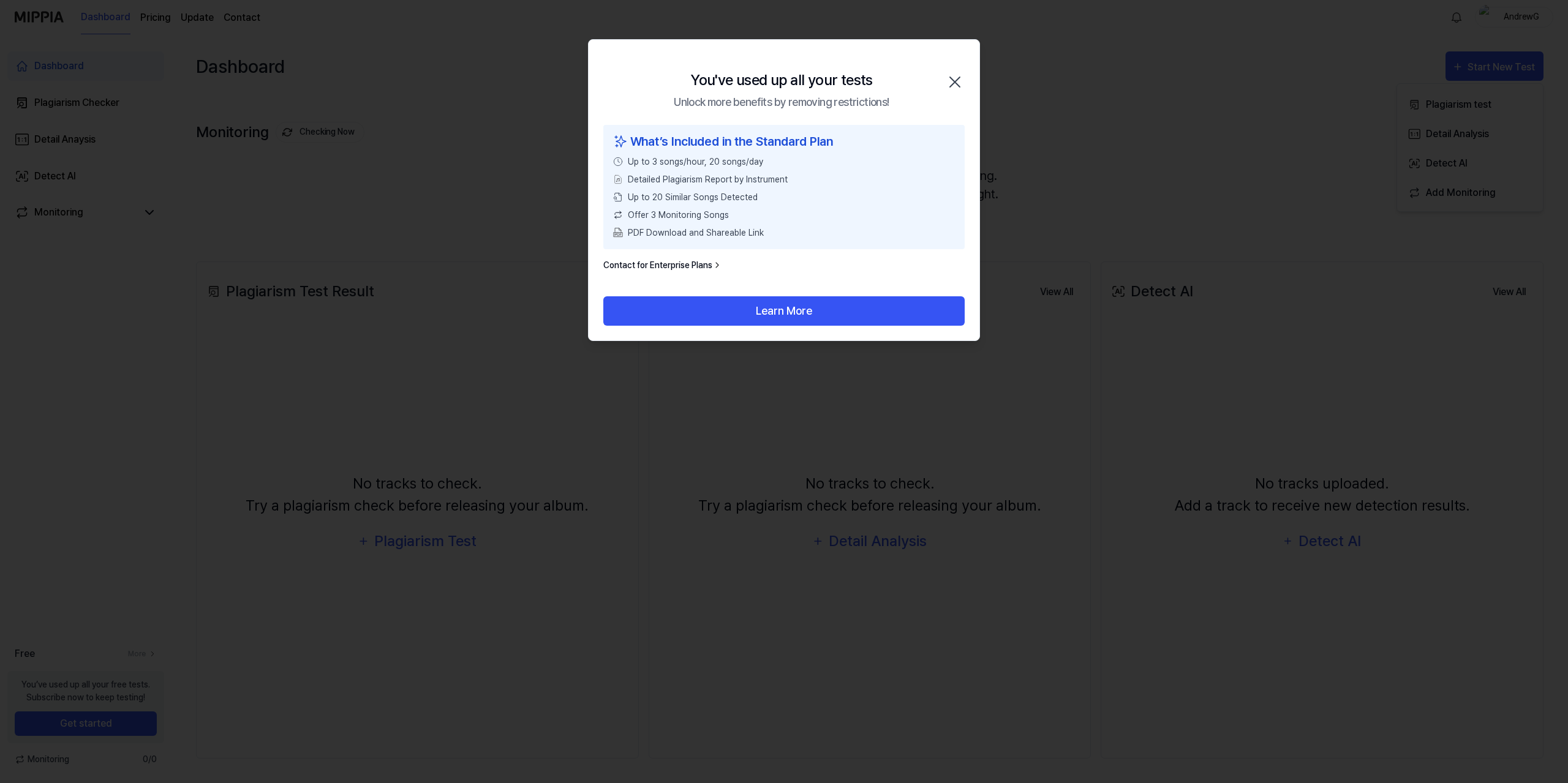
click at [955, 76] on icon "button" at bounding box center [955, 82] width 20 height 20
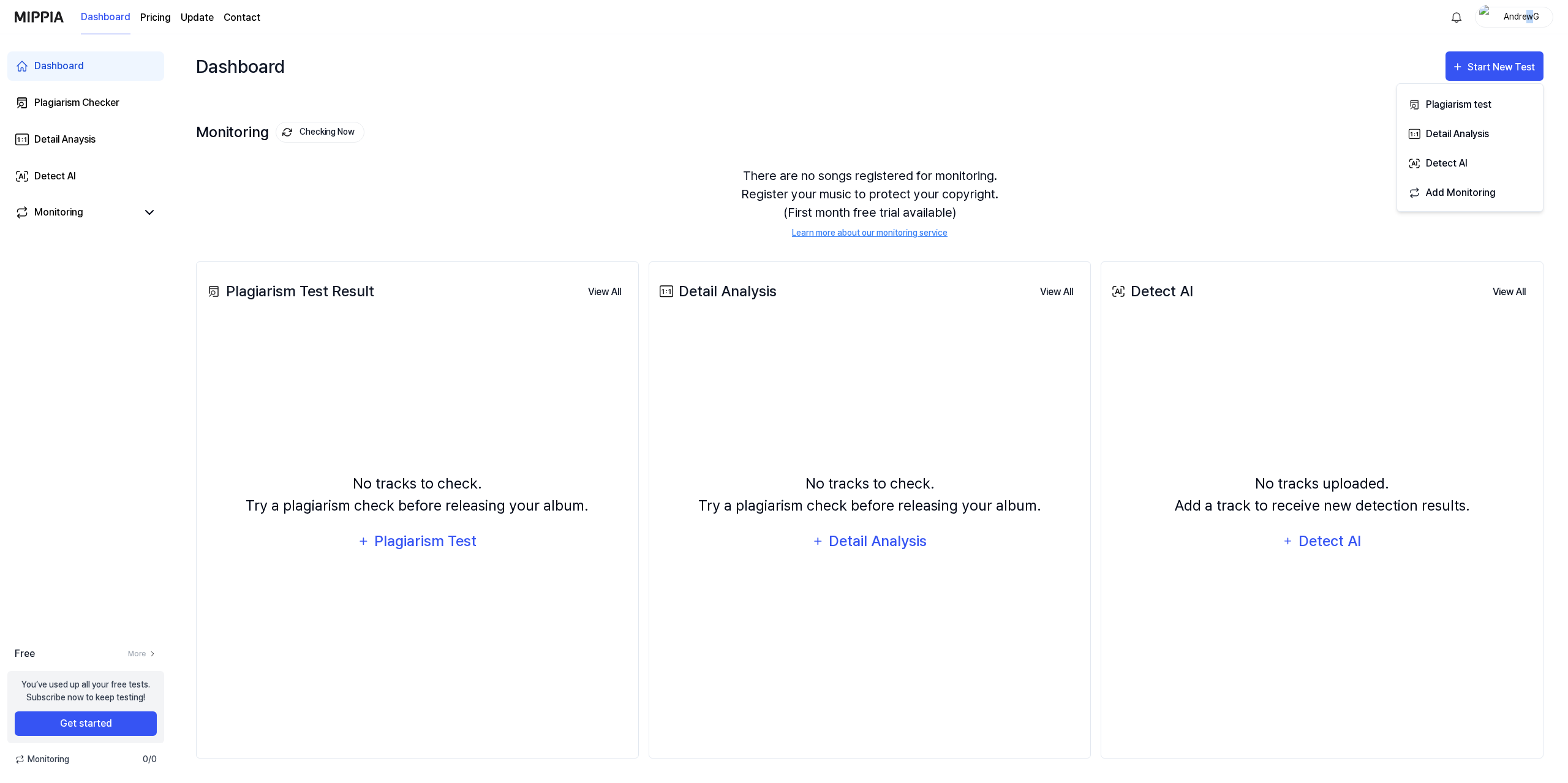
click at [1527, 7] on div "Dashboard Pricing Update Contact AndrewG" at bounding box center [783, 17] width 1539 height 34
click at [1490, 15] on img "button" at bounding box center [1487, 16] width 14 height 24
drag, startPoint x: 695, startPoint y: 169, endPoint x: 552, endPoint y: 165, distance: 143.1
click at [693, 169] on div "There are no songs registered for monitoring. Register your music to protect yo…" at bounding box center [870, 202] width 1348 height 103
drag, startPoint x: 1217, startPoint y: 301, endPoint x: 1088, endPoint y: 251, distance: 138.4
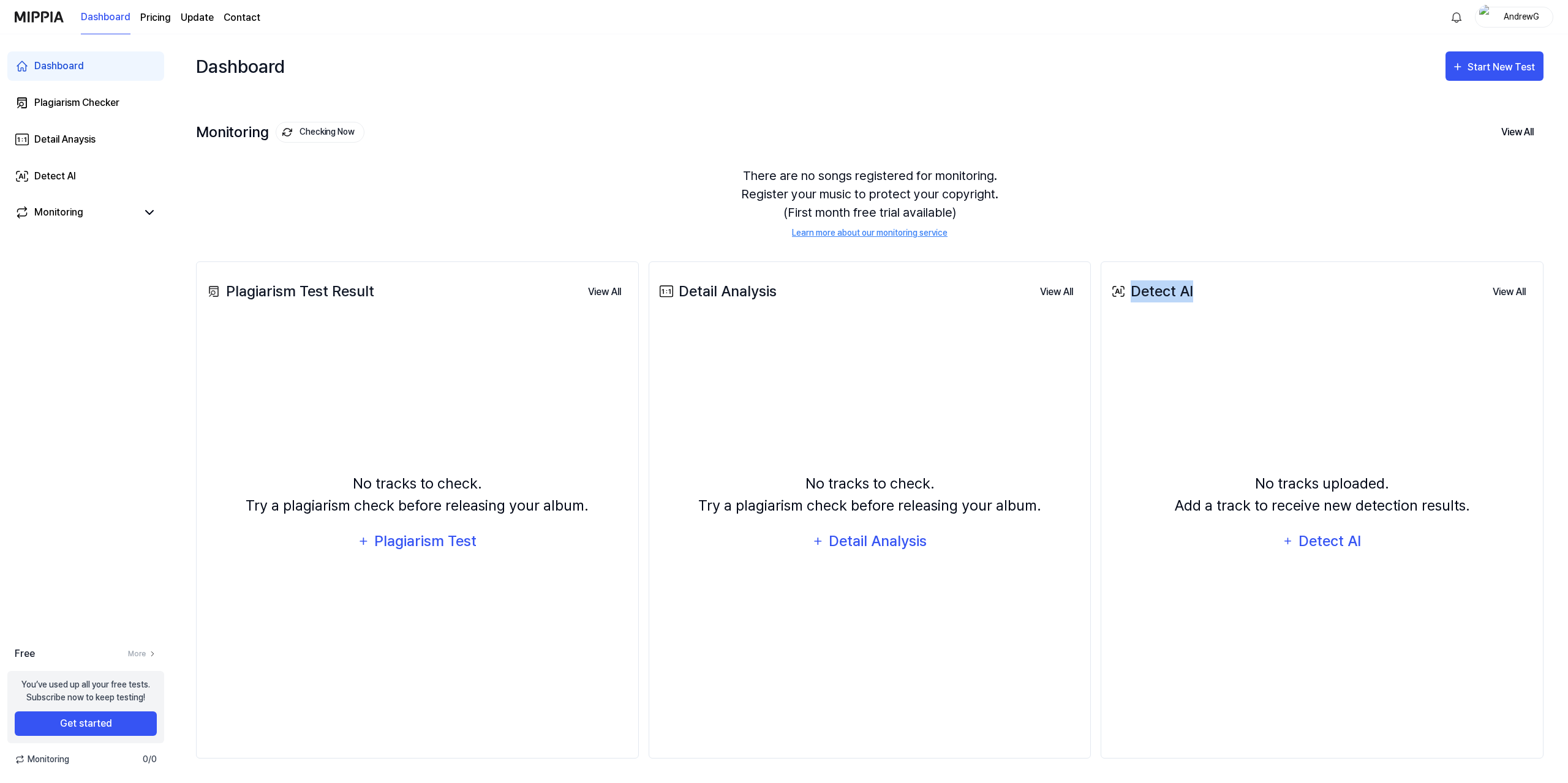
click at [1131, 301] on div "Detect AI View All" at bounding box center [1322, 292] width 427 height 34
copy div "Detect AI"
